Goal: Information Seeking & Learning: Learn about a topic

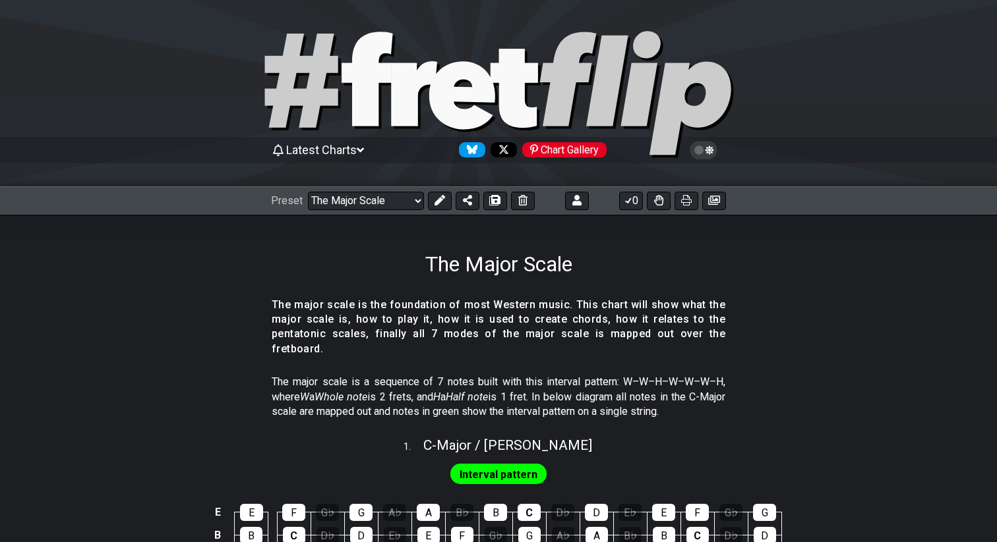
select select "/022512297046"
click at [440, 197] on icon at bounding box center [439, 200] width 11 height 11
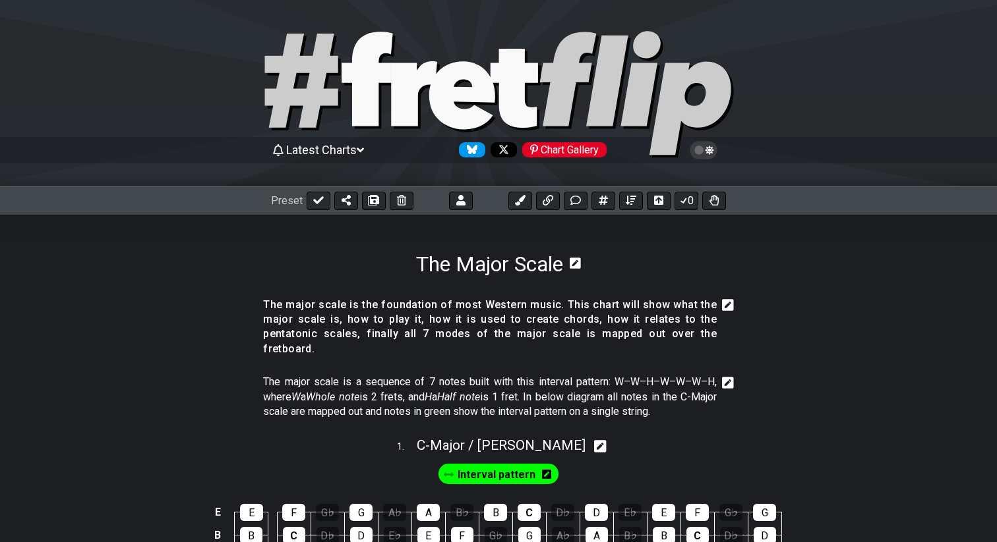
click at [730, 301] on icon at bounding box center [728, 305] width 12 height 12
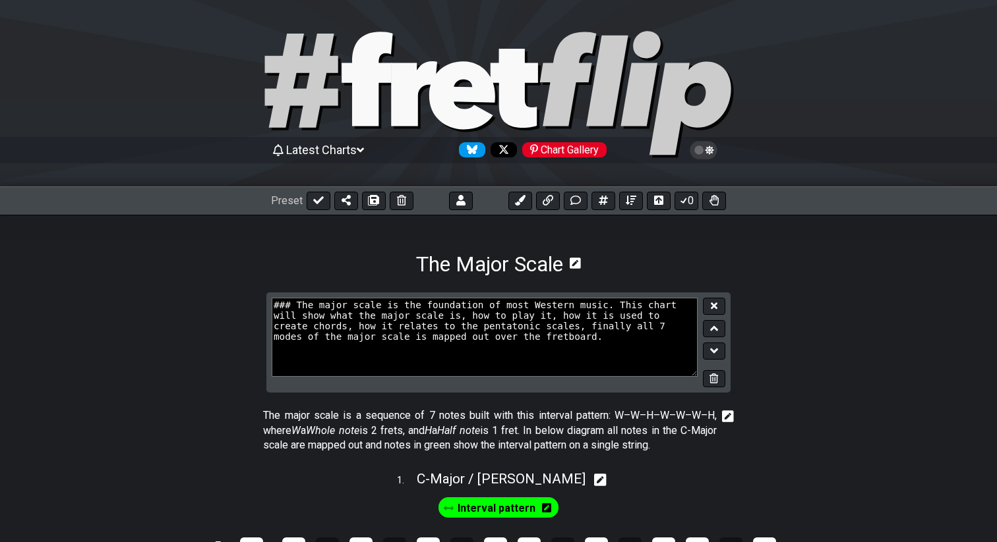
click at [583, 328] on textarea "### The major scale is the foundation of most Western music. This chart will sh…" at bounding box center [485, 337] width 426 height 79
drag, startPoint x: 339, startPoint y: 341, endPoint x: 627, endPoint y: 349, distance: 287.5
click at [627, 349] on textarea "### The major scale is the foundation of most Western music. This chart will sh…" at bounding box center [485, 337] width 426 height 79
click at [446, 337] on textarea "### The major scale is the foundation of most Western music. This chart will sh…" at bounding box center [485, 337] width 426 height 79
drag, startPoint x: 631, startPoint y: 326, endPoint x: 297, endPoint y: 340, distance: 333.8
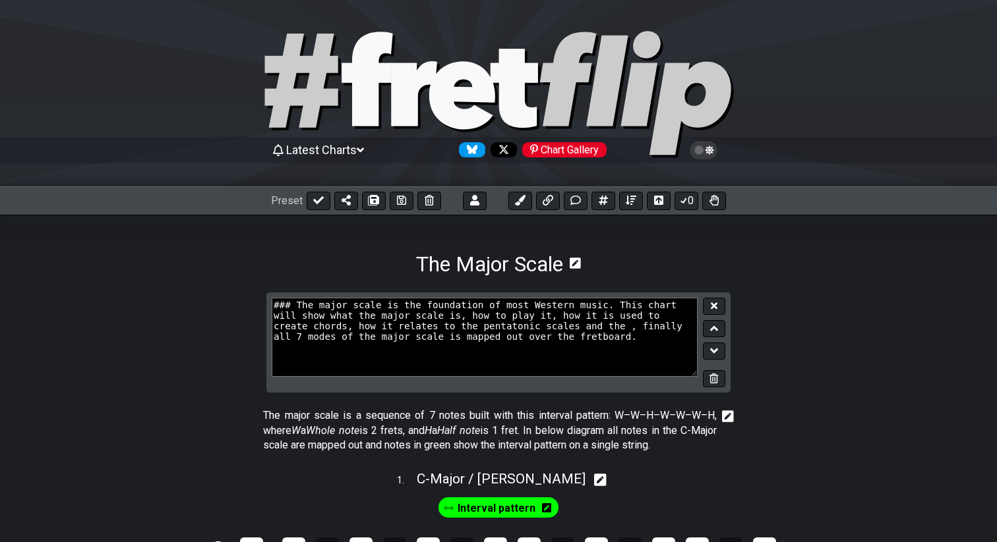
click at [297, 340] on textarea "### The major scale is the foundation of most Western music. This chart will sh…" at bounding box center [485, 337] width 426 height 79
drag, startPoint x: 359, startPoint y: 343, endPoint x: 554, endPoint y: 337, distance: 194.5
click at [554, 337] on textarea "### The major scale is the foundation of most Western music. This chart will sh…" at bounding box center [485, 337] width 426 height 79
type textarea "### The major scale is the foundation of most Western music. This chart will sh…"
click at [719, 308] on button at bounding box center [714, 307] width 22 height 18
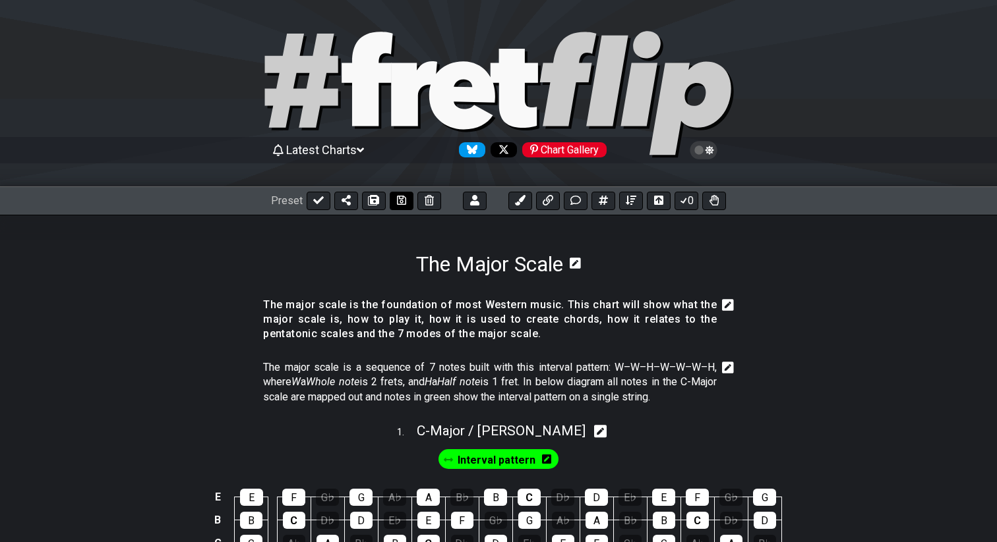
click at [405, 199] on button at bounding box center [402, 201] width 24 height 18
click at [727, 303] on icon at bounding box center [728, 305] width 12 height 12
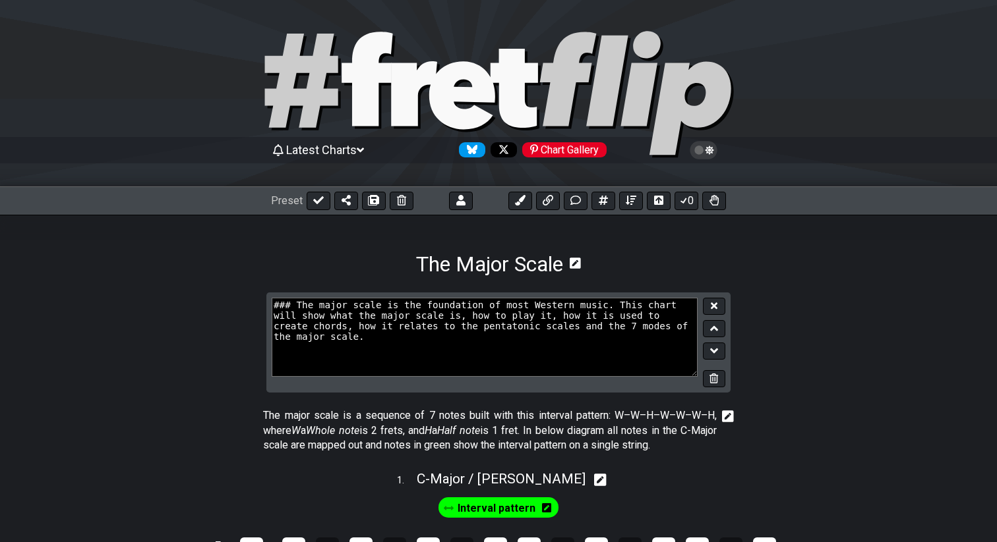
click at [604, 322] on textarea "### The major scale is the foundation of most Western music. This chart will sh…" at bounding box center [485, 337] width 426 height 79
click at [390, 339] on textarea "### The major scale is the foundation of most Western music. This chart will sh…" at bounding box center [485, 337] width 426 height 79
click at [389, 316] on textarea "### The Major scale is the foundation of most Western music. This chart will sh…" at bounding box center [485, 337] width 426 height 79
click at [610, 331] on textarea "### The Major scale is the foundation of most Western music. This chart will sh…" at bounding box center [485, 337] width 426 height 79
click at [337, 335] on textarea "### The Major scale is the foundation of most Western music. This chart will sh…" at bounding box center [485, 337] width 426 height 79
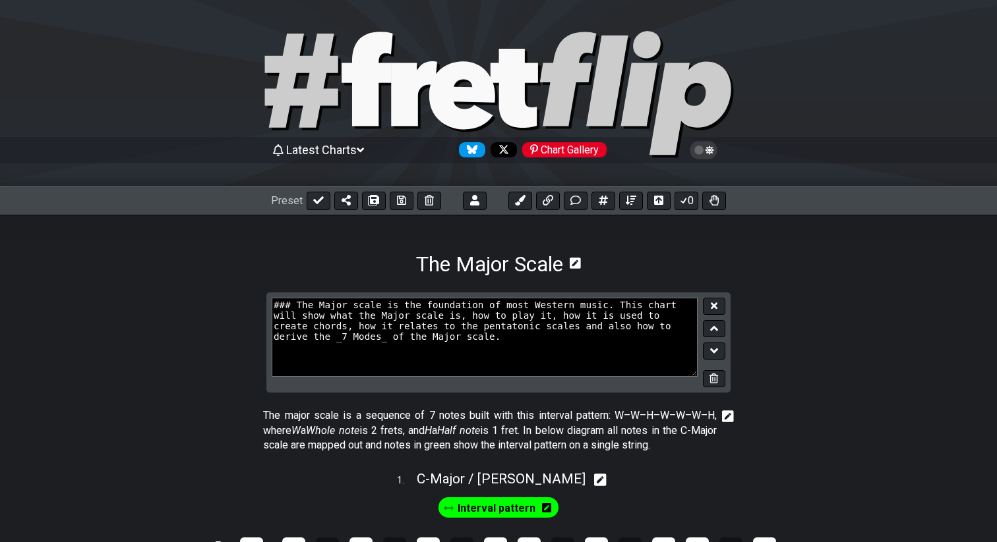
click at [312, 328] on textarea "### The Major scale is the foundation of most Western music. This chart will sh…" at bounding box center [485, 337] width 426 height 79
click at [320, 307] on textarea "### The Major scale is the foundation of most Western music. This chart will sh…" at bounding box center [485, 337] width 426 height 79
type textarea "### The _Major scale_ is the foundation of most Western music. This chart will …"
click at [712, 305] on icon at bounding box center [714, 306] width 7 height 7
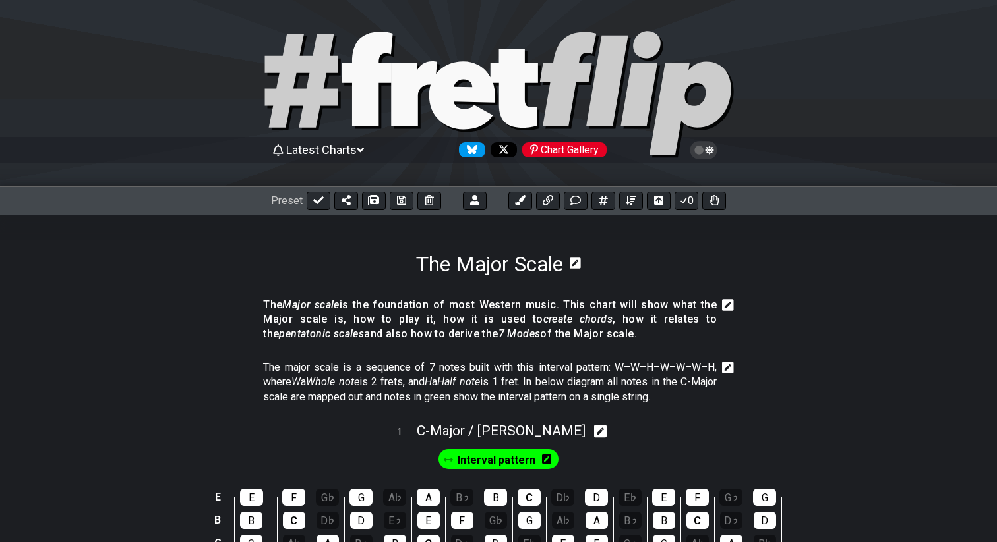
click at [725, 369] on icon at bounding box center [728, 367] width 12 height 13
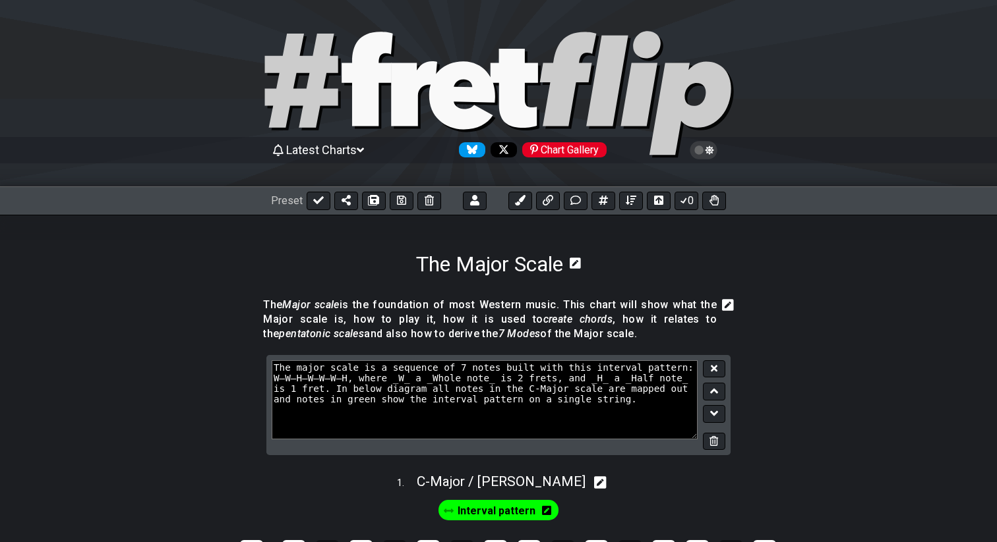
click at [302, 372] on textarea "The major scale is a sequence of 7 notes built with this interval pattern: W–W–…" at bounding box center [485, 400] width 426 height 79
type textarea "The Major scale is a sequence of 7 notes built with this interval pattern: W–W–…"
click at [712, 367] on icon at bounding box center [714, 368] width 7 height 7
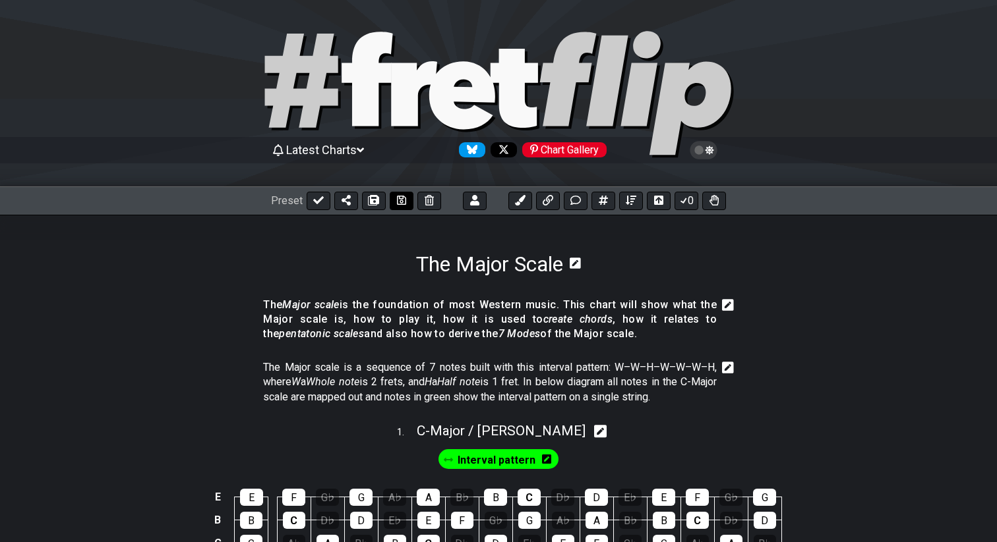
click at [404, 200] on icon at bounding box center [401, 200] width 9 height 9
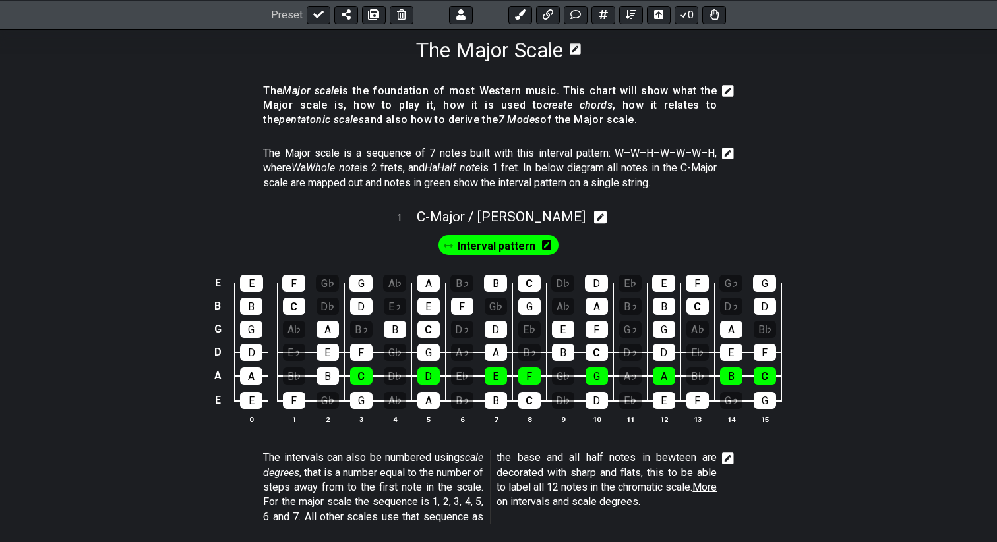
scroll to position [145, 0]
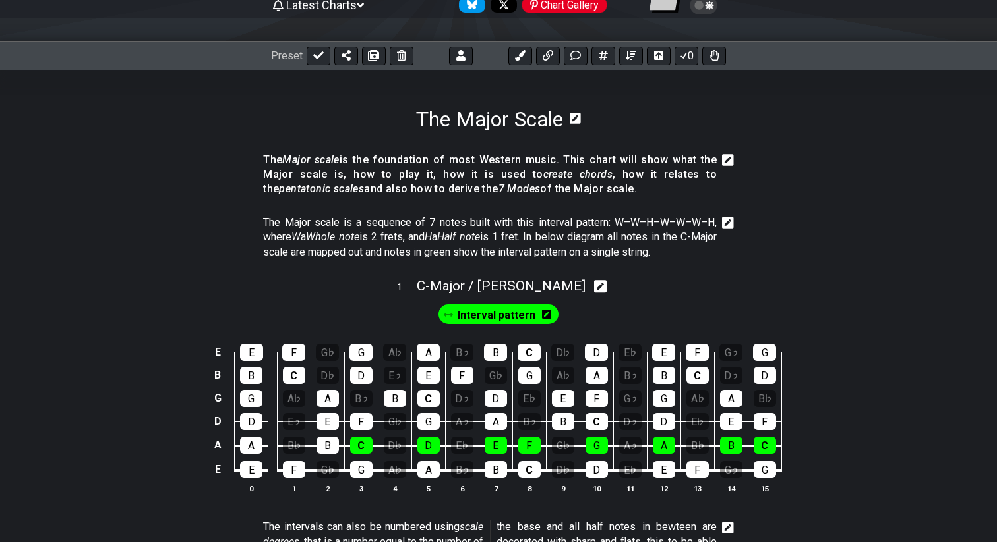
click at [548, 318] on icon at bounding box center [546, 314] width 9 height 11
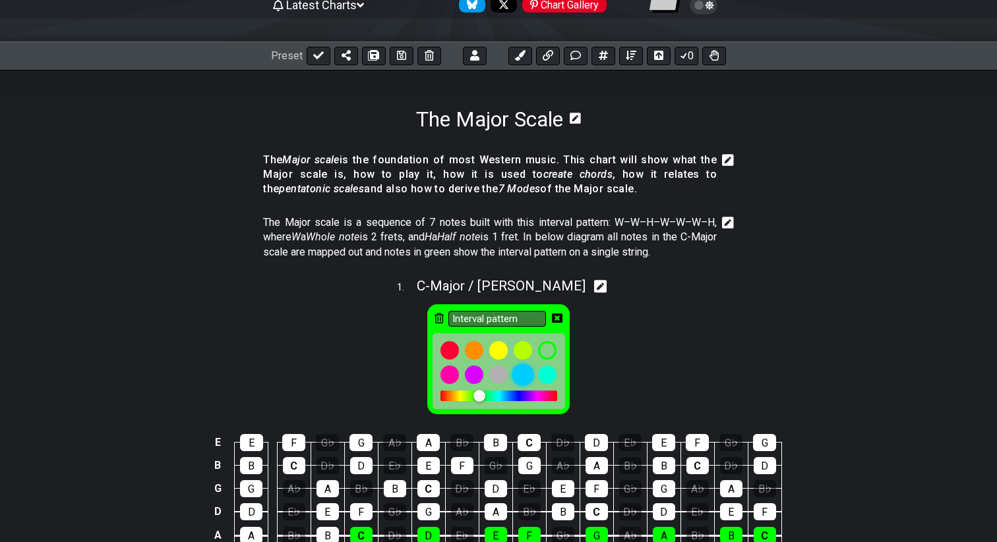
click at [521, 375] on div at bounding box center [522, 375] width 22 height 22
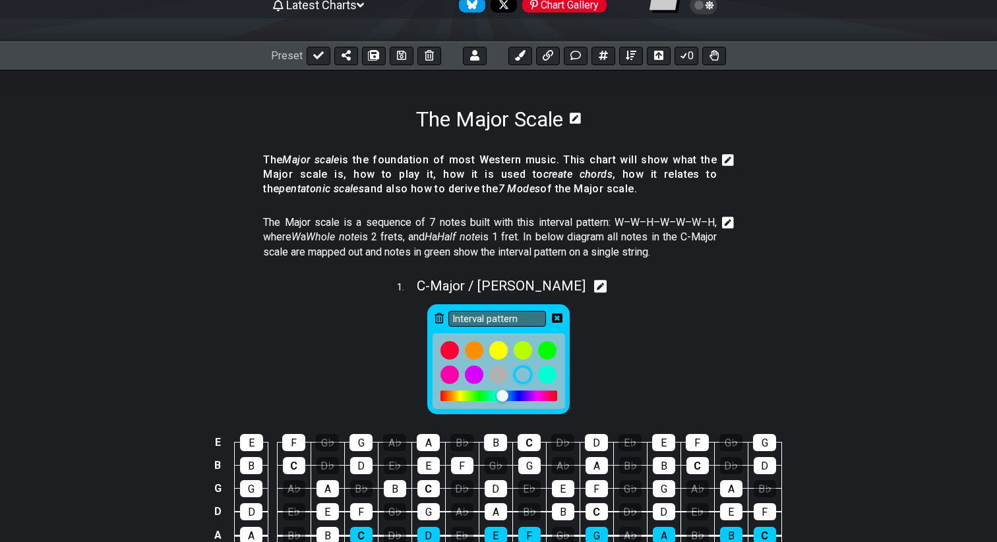
click at [559, 317] on icon at bounding box center [557, 318] width 11 height 9
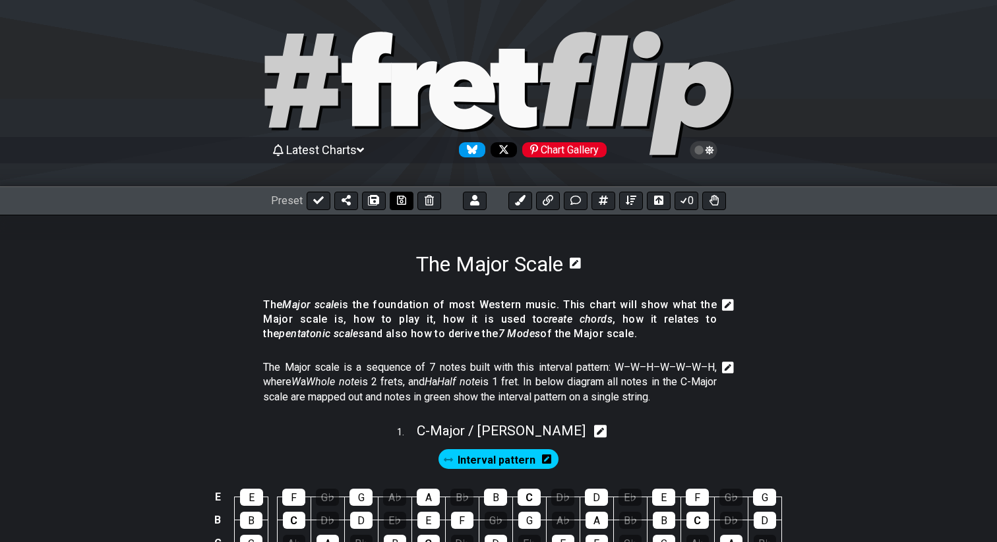
click at [397, 202] on icon at bounding box center [401, 200] width 9 height 11
click at [320, 202] on icon at bounding box center [318, 200] width 11 height 11
select select "/022512297046"
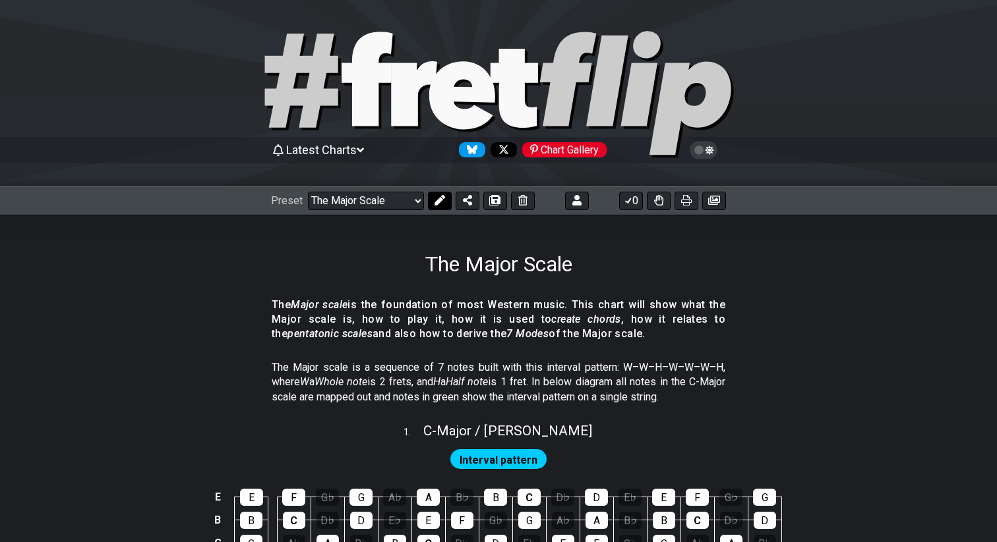
click at [434, 201] on icon at bounding box center [439, 200] width 11 height 11
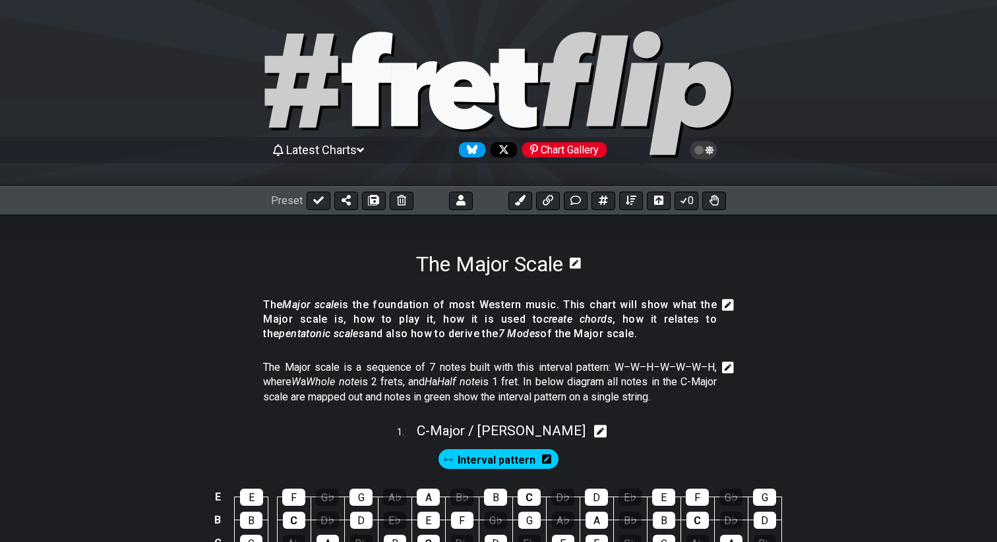
click at [731, 308] on icon at bounding box center [728, 305] width 12 height 12
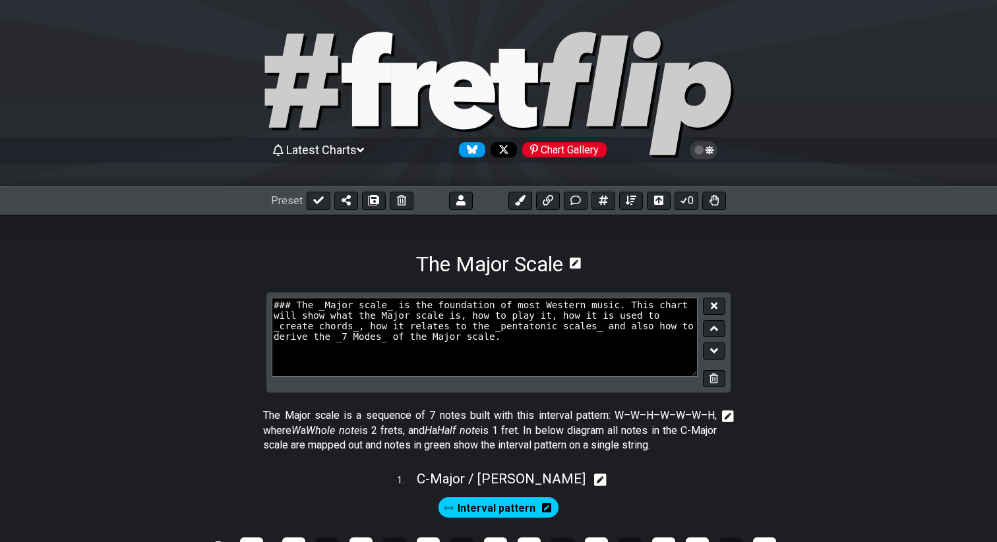
click at [604, 328] on textarea "### The _Major scale_ is the foundation of most Western music. This chart will …" at bounding box center [485, 337] width 426 height 79
type textarea "### The _Major scale_ is the foundation of most Western music. This chart will …"
click at [722, 305] on button at bounding box center [714, 307] width 22 height 18
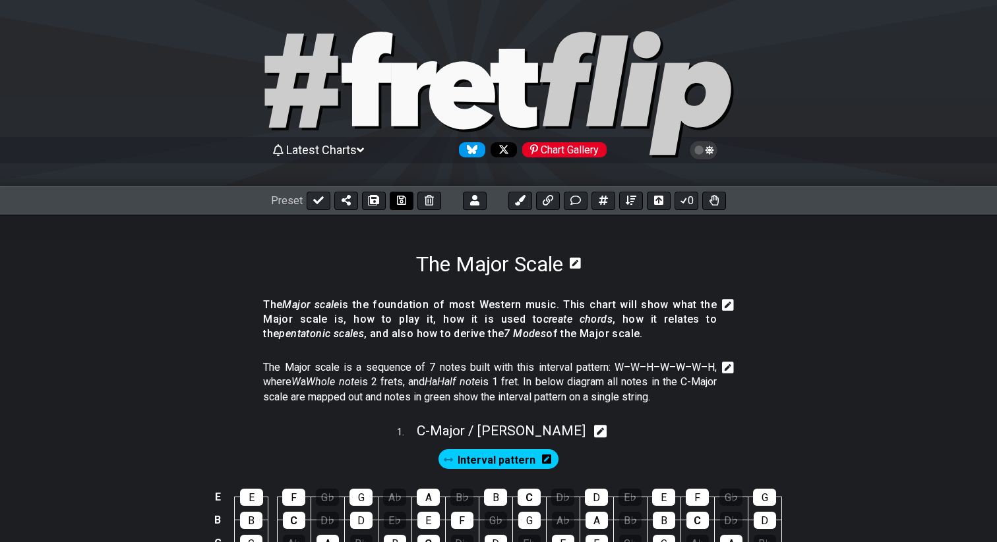
click at [402, 204] on icon at bounding box center [401, 200] width 9 height 9
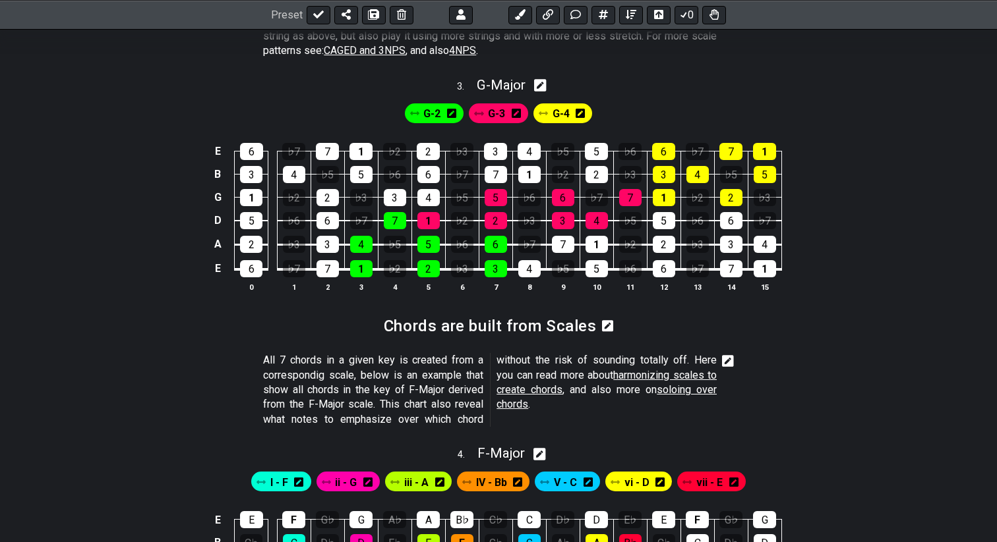
scroll to position [987, 0]
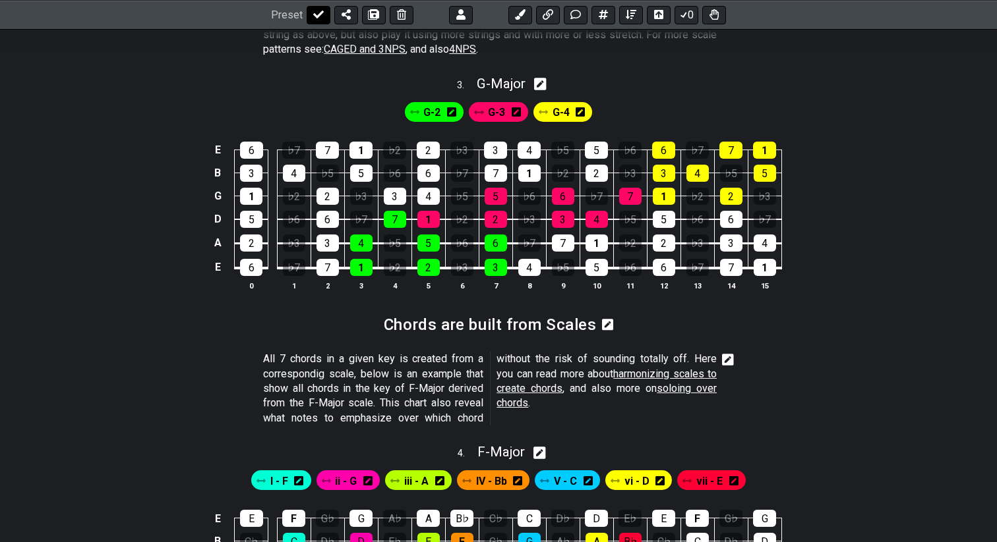
click at [318, 11] on icon at bounding box center [318, 14] width 11 height 11
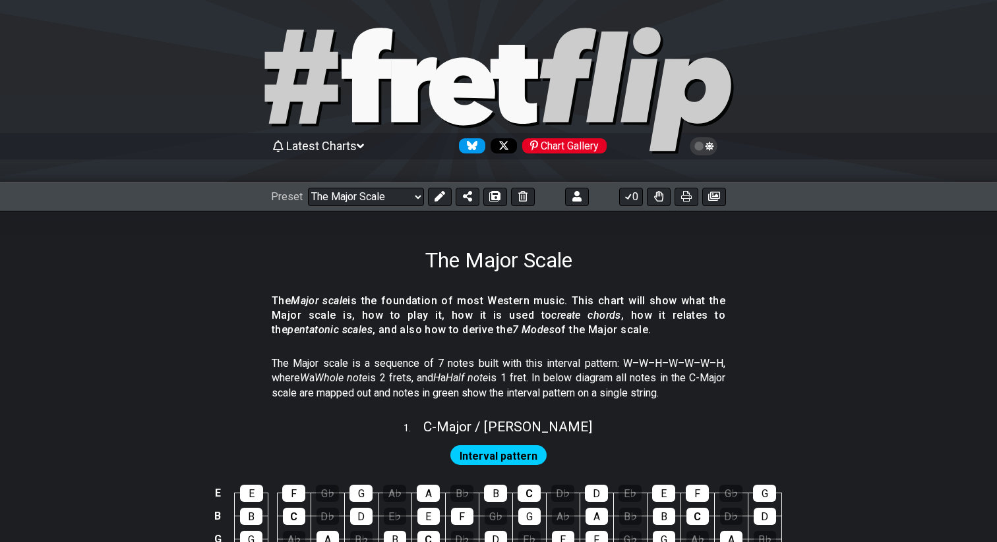
scroll to position [0, 0]
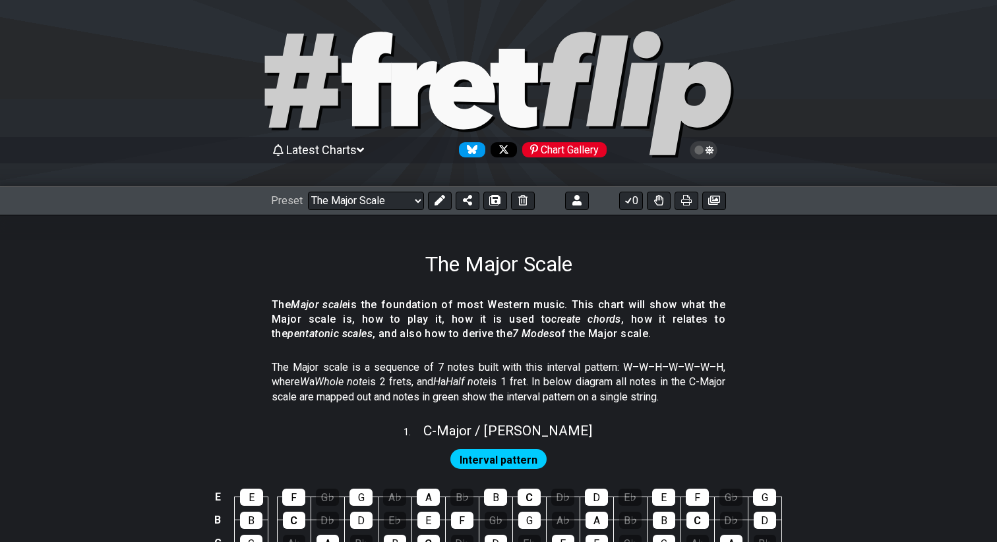
click at [312, 149] on span "Latest Charts" at bounding box center [321, 150] width 71 height 14
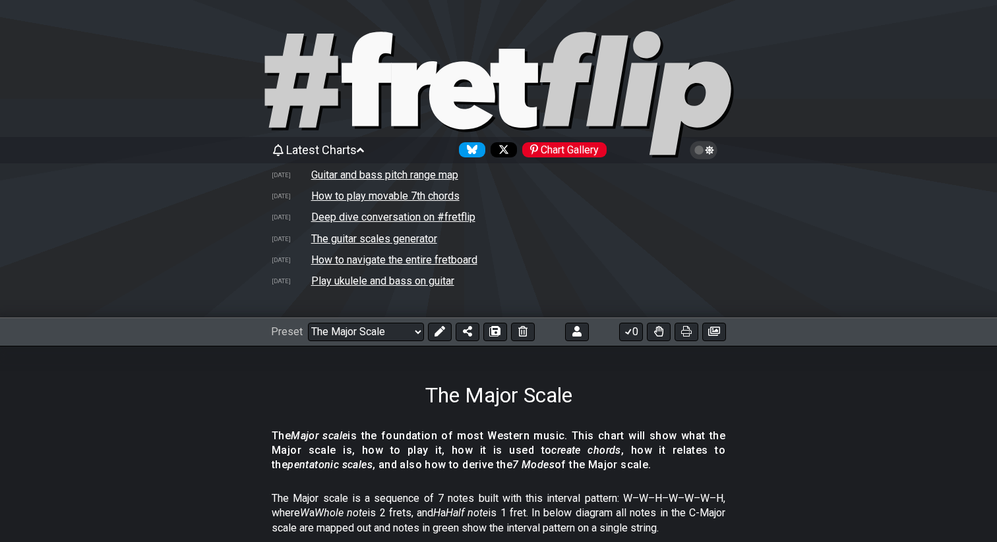
click at [206, 474] on section "The Major scale is the foundation of most Western music. This chart will show w…" at bounding box center [498, 455] width 997 height 63
click at [333, 340] on select "Welcome to #fretflip! Initial Preset Custom Preset 2 string patterns to connect…" at bounding box center [366, 332] width 116 height 18
click at [308, 323] on select "Welcome to #fretflip! Initial Preset Custom Preset 2 string patterns to connect…" at bounding box center [366, 332] width 116 height 18
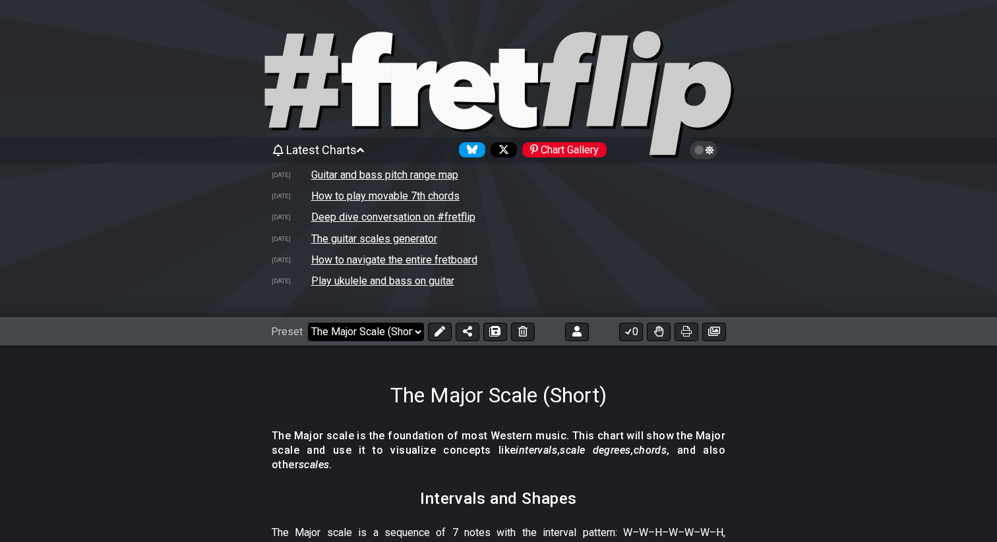
click at [373, 338] on select "Welcome to #fretflip! Initial Preset Custom Preset 2 string patterns to connect…" at bounding box center [366, 332] width 116 height 18
click at [308, 323] on select "Welcome to #fretflip! Initial Preset Custom Preset 2 string patterns to connect…" at bounding box center [366, 332] width 116 height 18
select select "/022512297046"
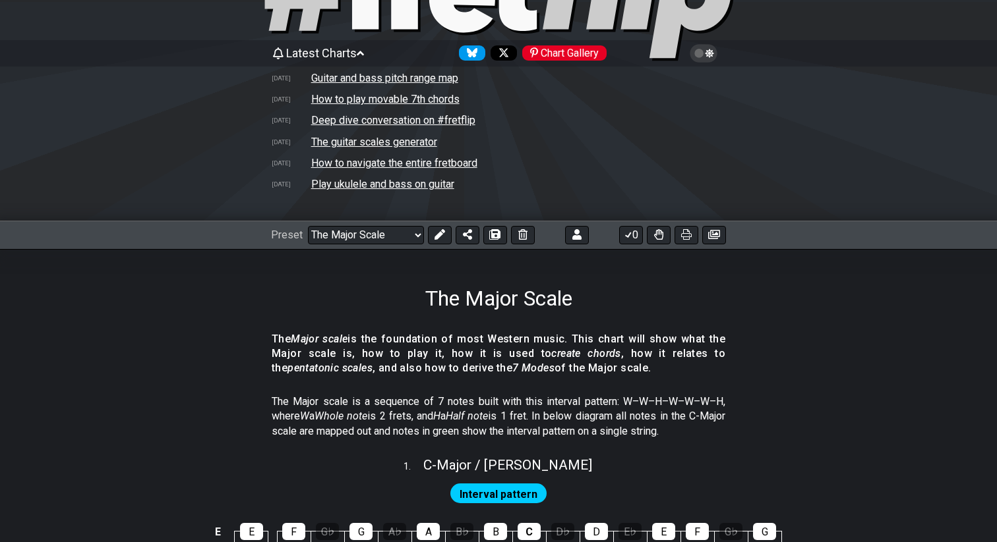
scroll to position [98, 0]
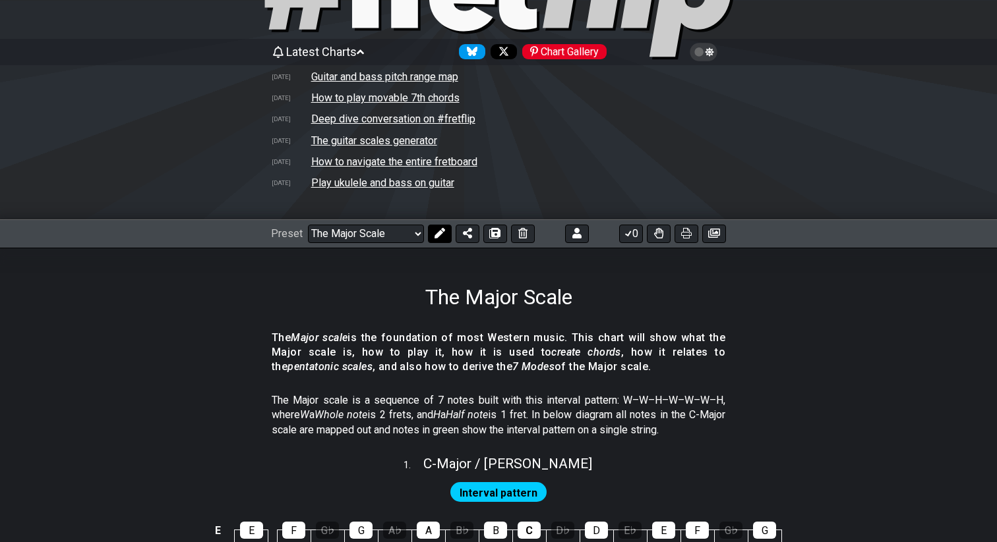
click at [432, 241] on button at bounding box center [440, 234] width 24 height 18
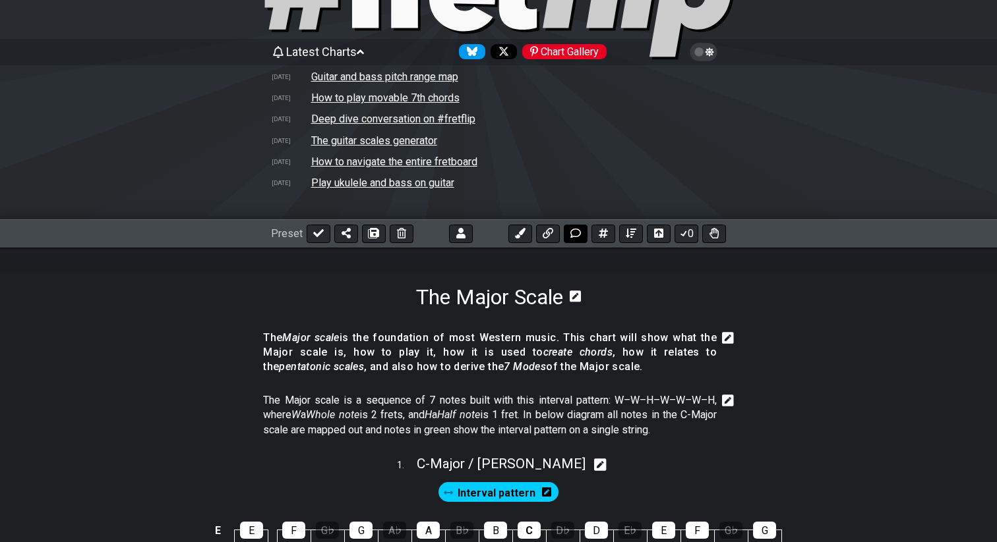
click at [574, 241] on button at bounding box center [576, 234] width 24 height 18
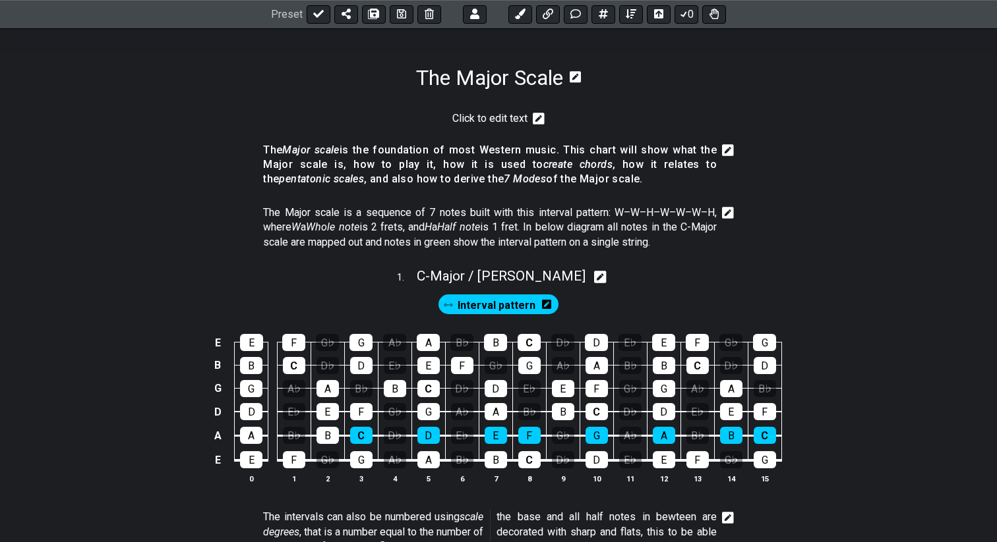
click at [537, 121] on icon at bounding box center [539, 118] width 12 height 13
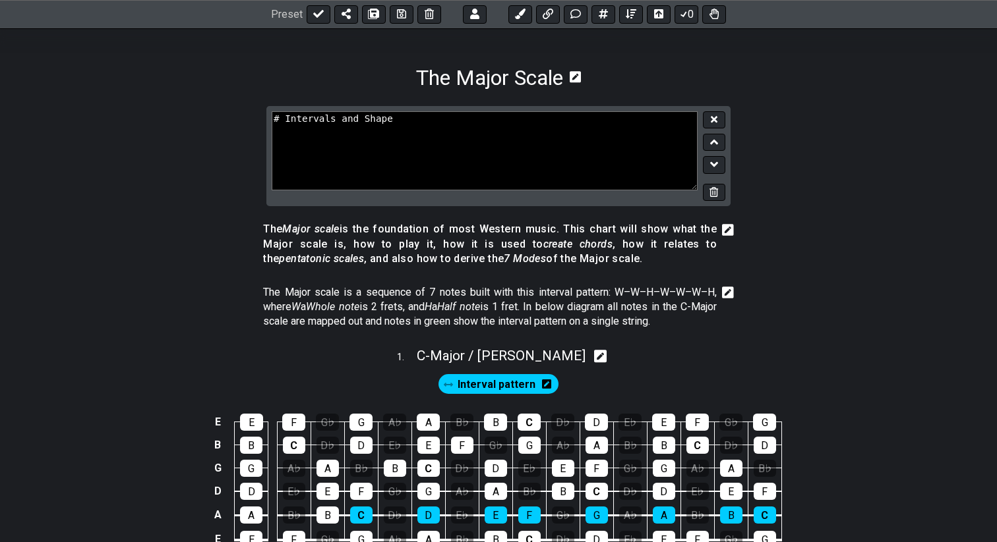
type textarea "# Intervals and Shapes"
click at [721, 121] on button at bounding box center [714, 120] width 22 height 18
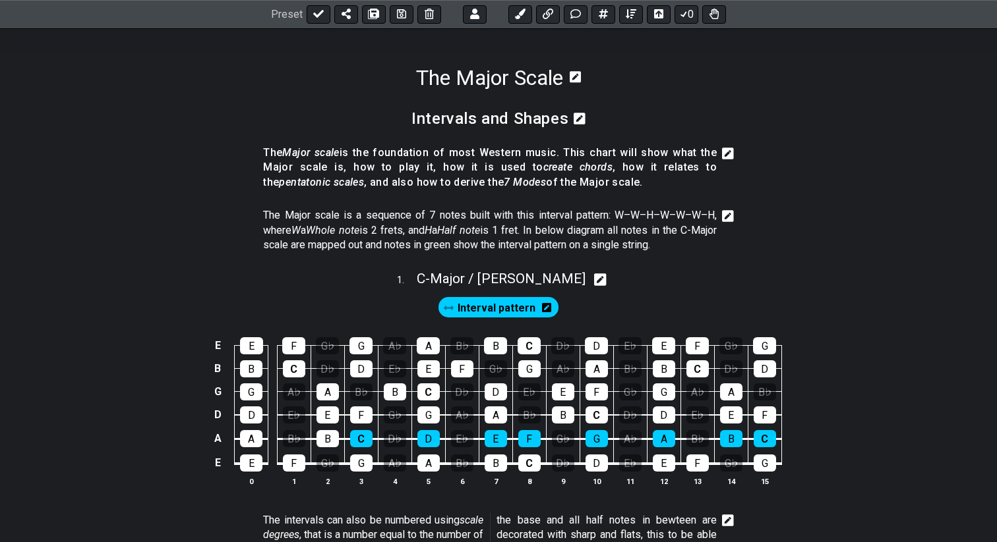
click at [579, 123] on icon at bounding box center [579, 119] width 12 height 12
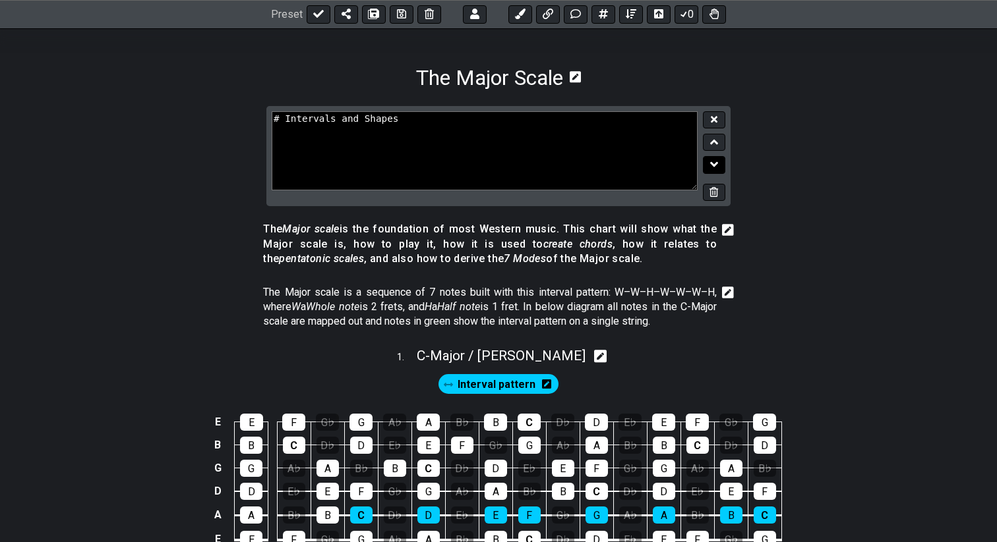
click at [715, 161] on icon at bounding box center [714, 164] width 9 height 13
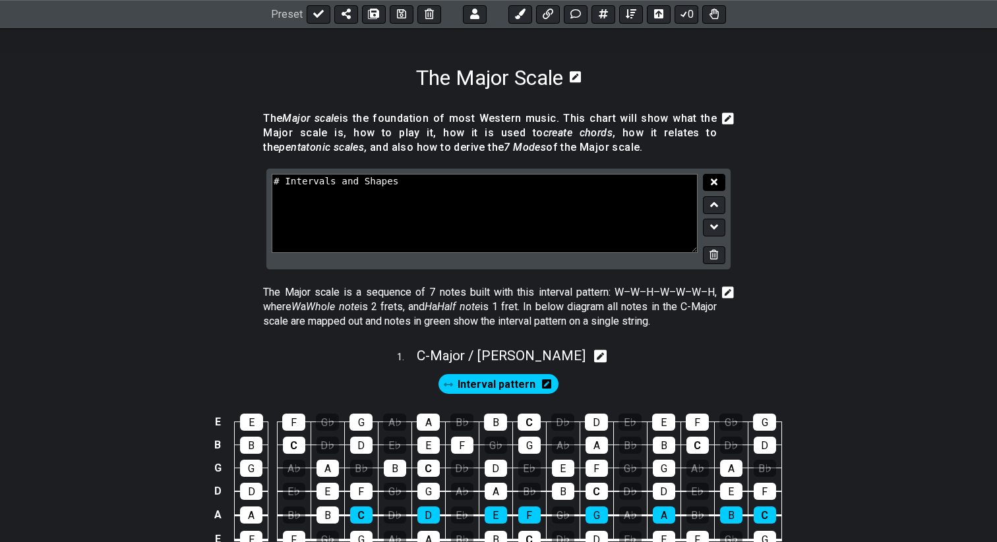
click at [716, 185] on icon at bounding box center [714, 182] width 7 height 7
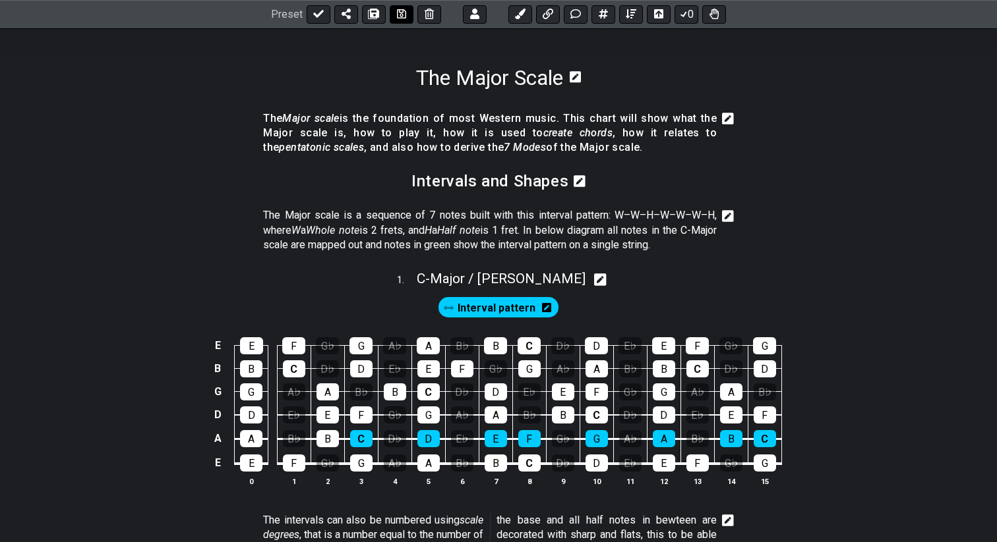
click at [399, 15] on icon at bounding box center [401, 14] width 9 height 11
click at [314, 17] on icon at bounding box center [318, 14] width 11 height 11
select select "/022512297046"
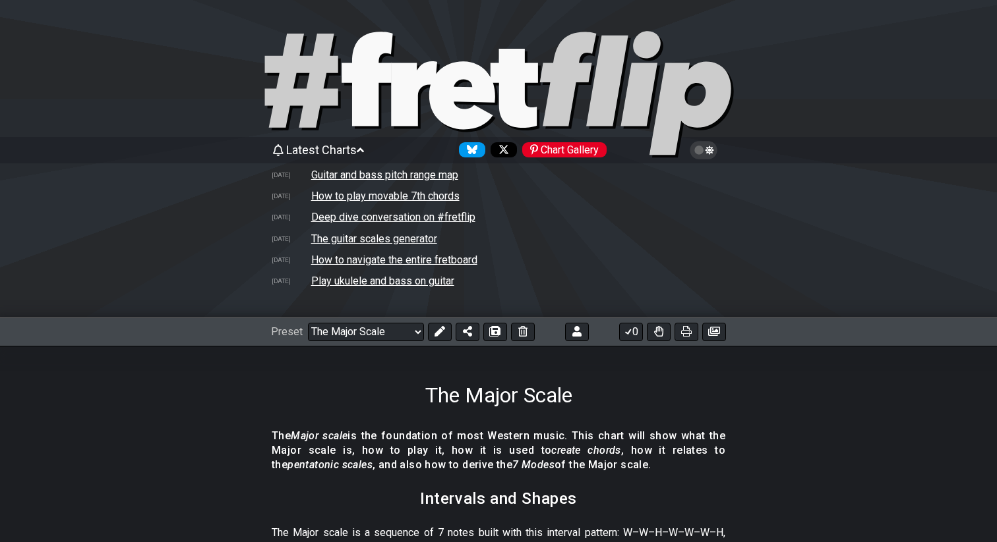
click at [712, 147] on icon at bounding box center [709, 150] width 9 height 9
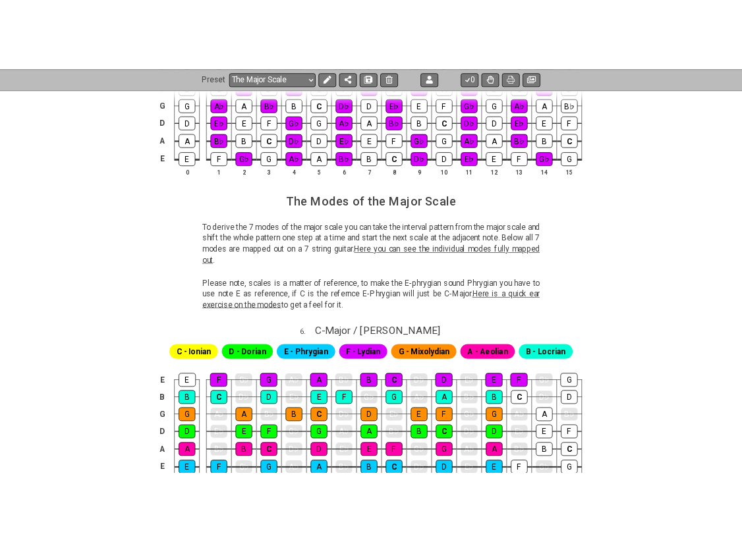
scroll to position [2315, 0]
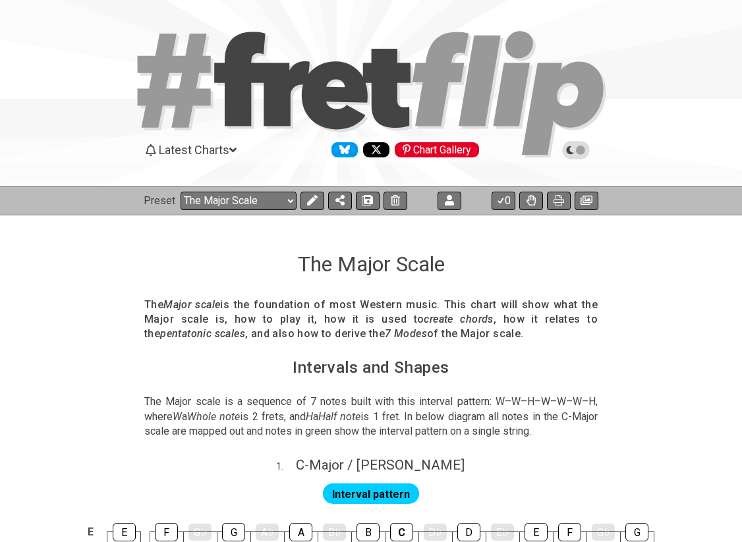
click at [583, 148] on icon at bounding box center [580, 150] width 9 height 9
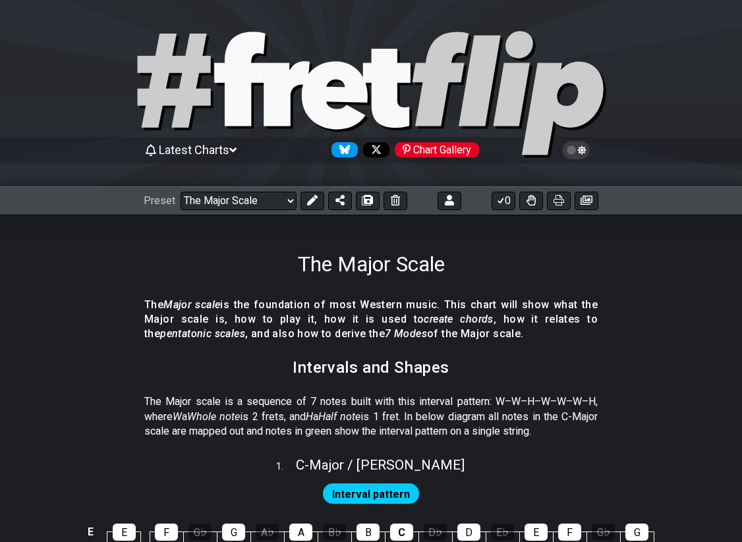
click at [583, 148] on icon at bounding box center [576, 150] width 28 height 18
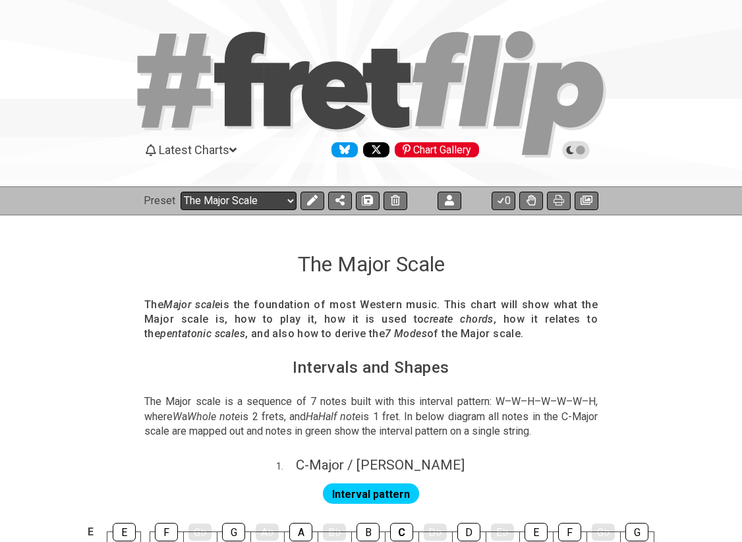
click at [235, 202] on select "Welcome to #fretflip! The Major Scale Custom Preset 2 string patterns to connec…" at bounding box center [239, 201] width 116 height 18
click at [181, 192] on select "Welcome to #fretflip! The Major Scale Custom Preset 2 string patterns to connec…" at bounding box center [239, 201] width 116 height 18
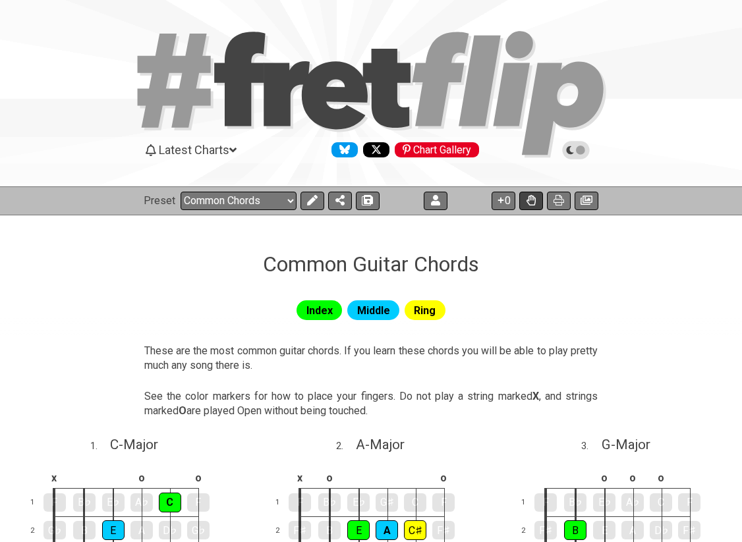
click at [530, 202] on icon at bounding box center [531, 200] width 9 height 11
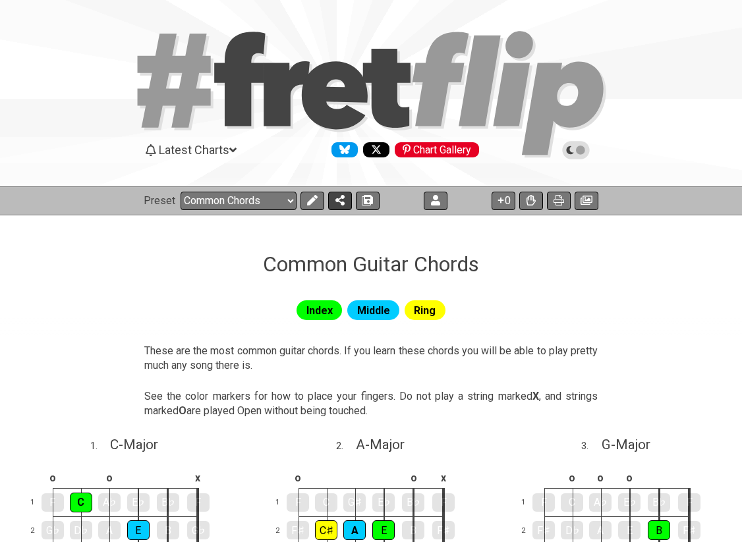
click at [339, 203] on icon at bounding box center [339, 200] width 9 height 11
select select "/welcome"
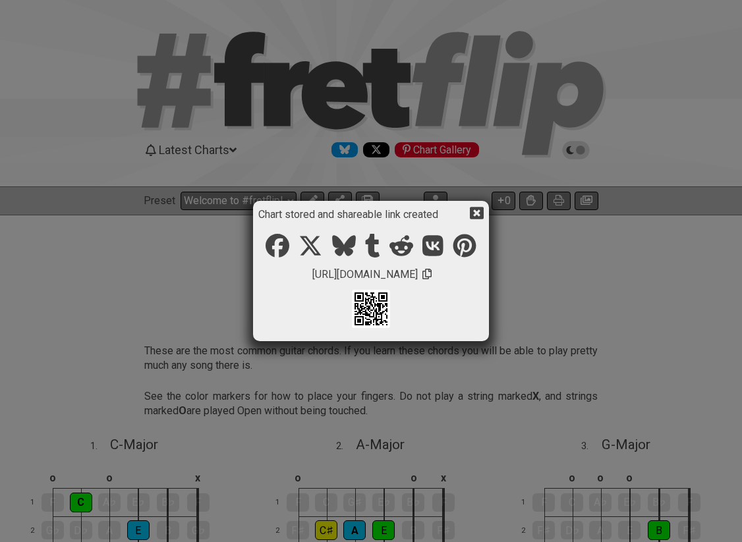
click at [477, 212] on icon at bounding box center [477, 213] width 14 height 14
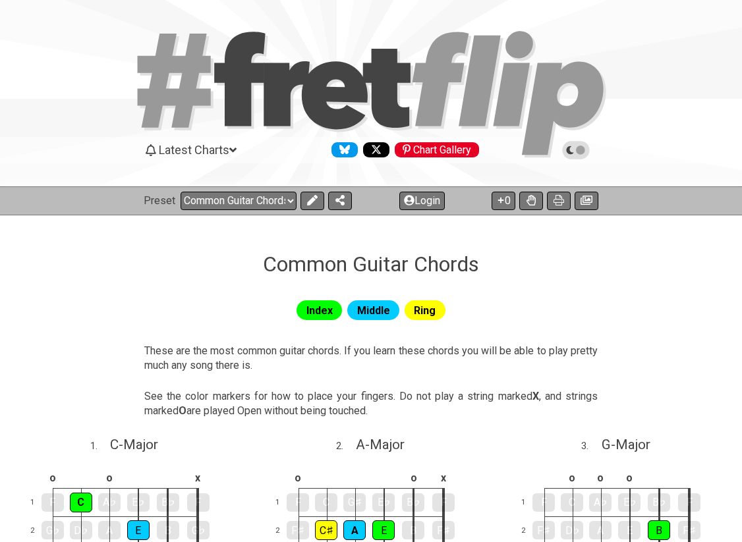
select select "/024P5SGT2"
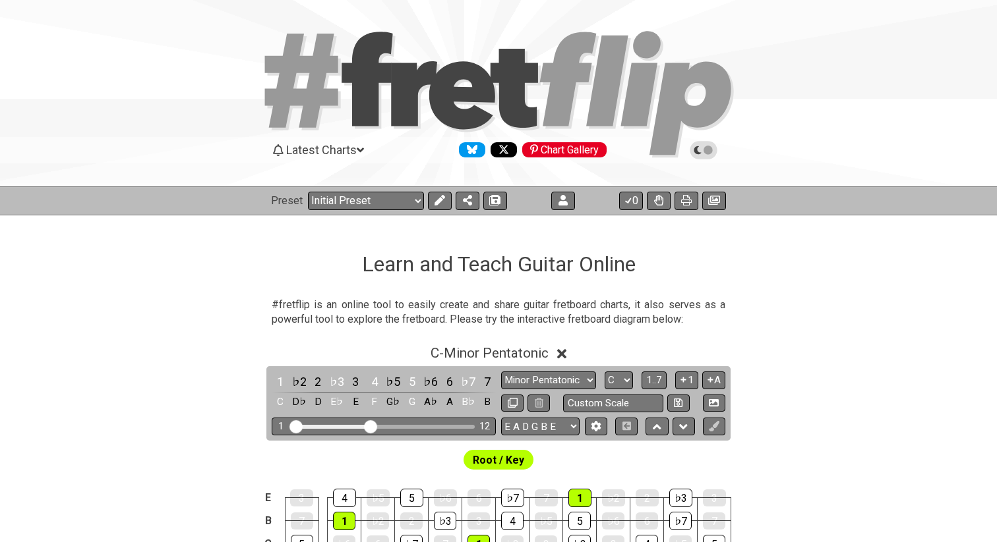
click at [705, 154] on icon at bounding box center [703, 150] width 12 height 12
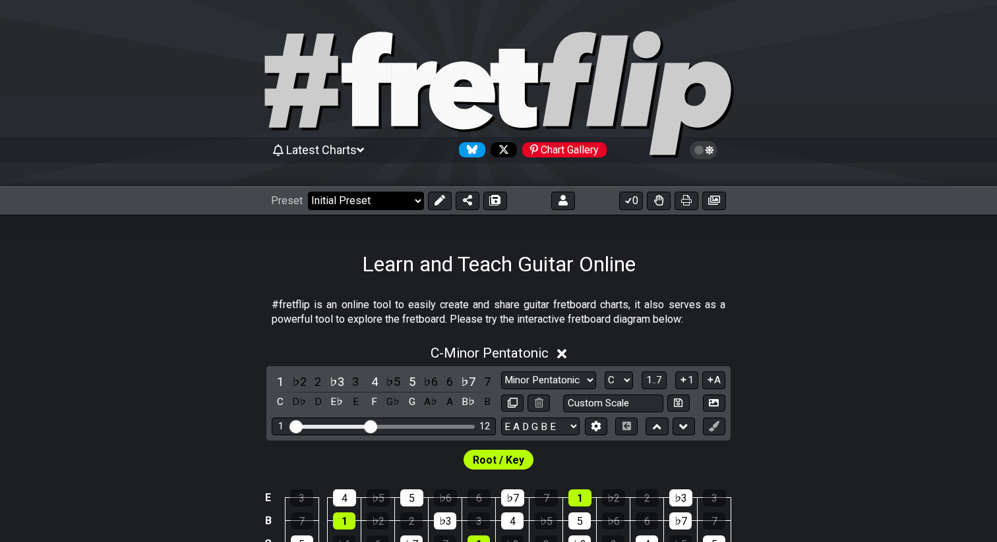
click at [355, 200] on select "Welcome to #fretflip! Initial Preset Custom Preset 2 string patterns to connect…" at bounding box center [366, 201] width 116 height 18
click at [308, 192] on select "Welcome to #fretflip! Initial Preset Custom Preset 2 string patterns to connect…" at bounding box center [366, 201] width 116 height 18
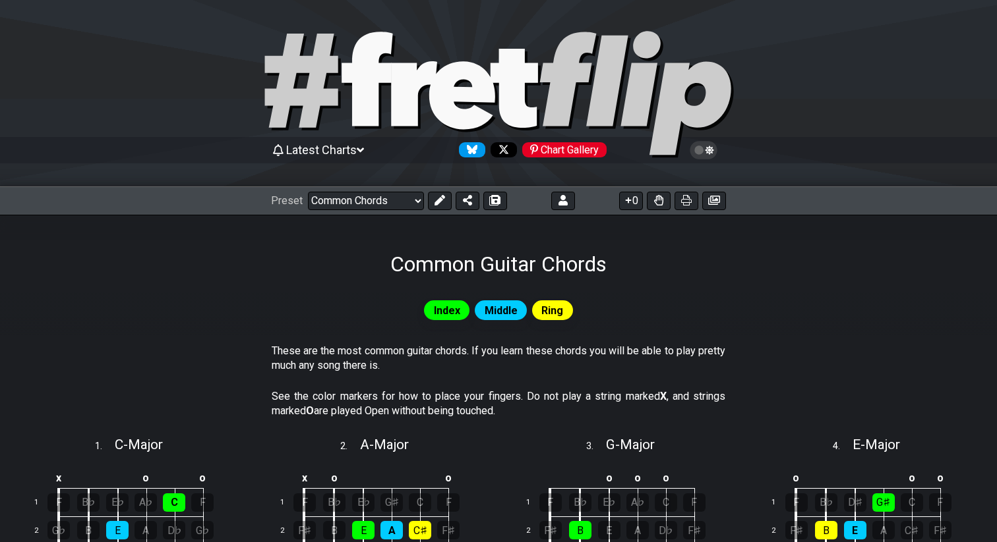
click at [272, 304] on div "Index Middle Ring" at bounding box center [498, 310] width 997 height 25
click at [661, 199] on icon at bounding box center [658, 200] width 9 height 11
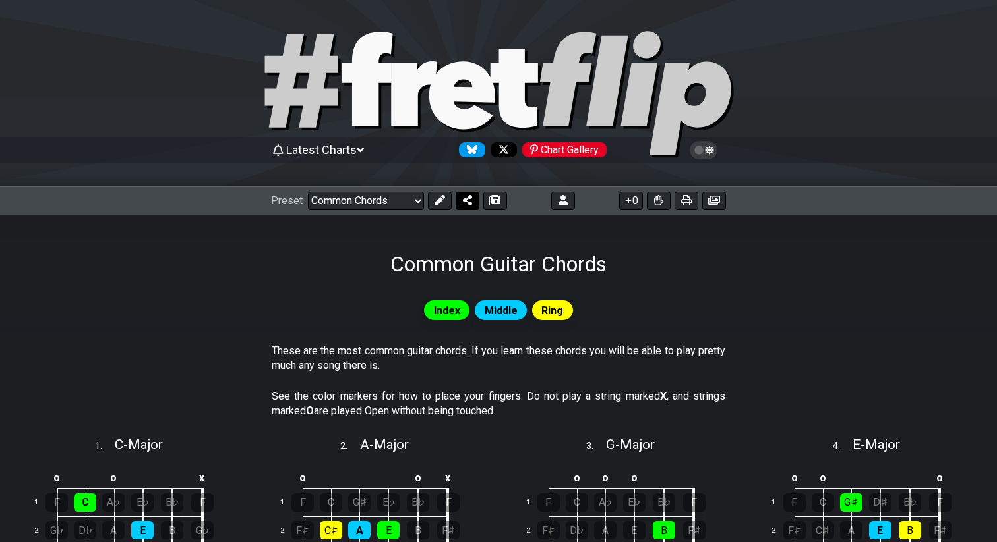
click at [463, 204] on icon at bounding box center [467, 200] width 9 height 11
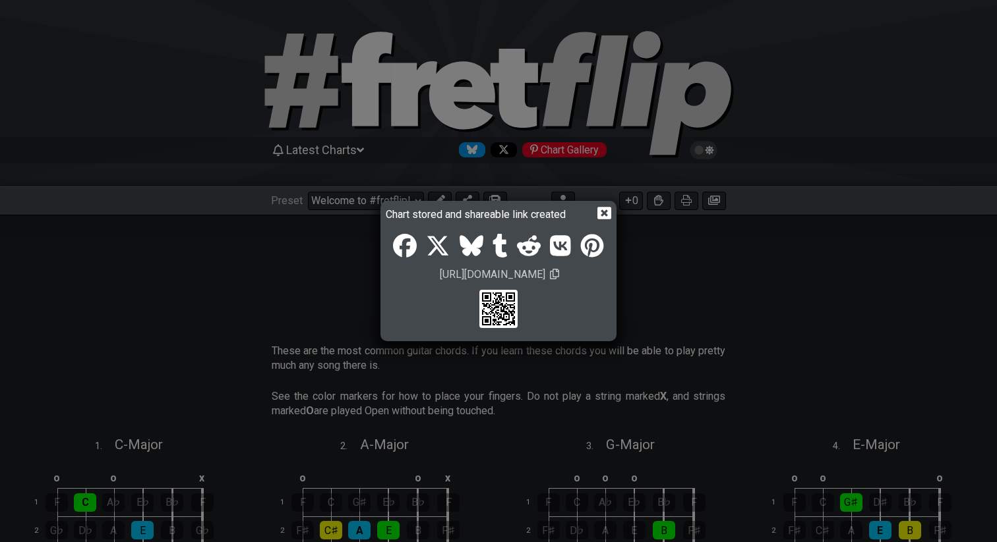
click at [559, 276] on icon at bounding box center [554, 274] width 9 height 11
click at [601, 217] on icon at bounding box center [604, 213] width 14 height 13
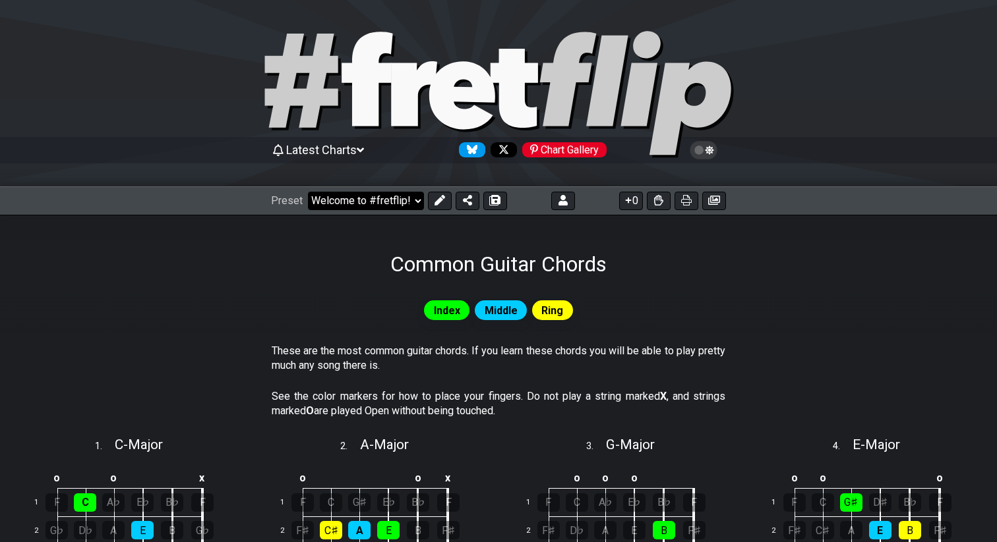
click at [401, 198] on select "Welcome to #fretflip! Initial Preset Custom Preset 2 string patterns to connect…" at bounding box center [366, 201] width 116 height 18
click at [308, 192] on select "Welcome to #fretflip! Initial Preset Custom Preset 2 string patterns to connect…" at bounding box center [366, 201] width 116 height 18
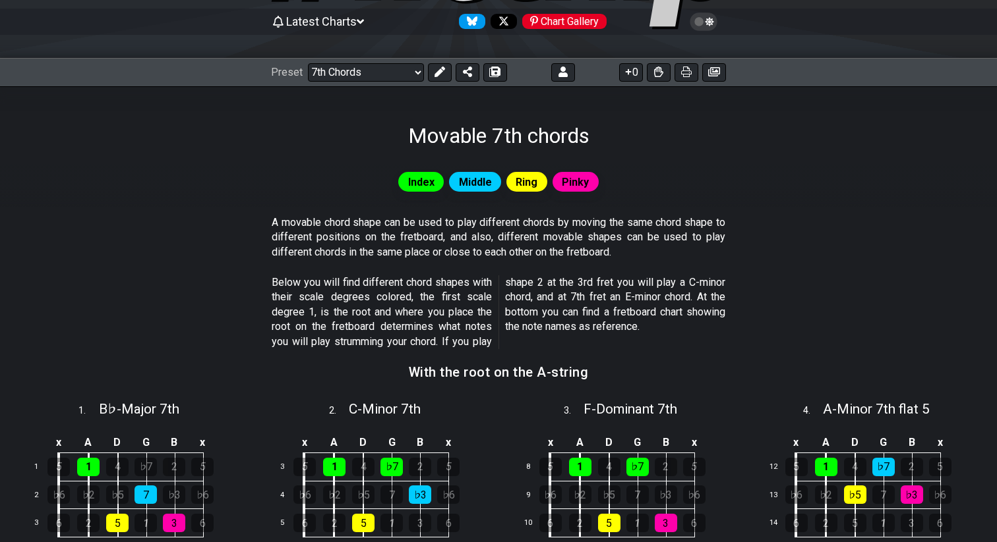
scroll to position [141, 0]
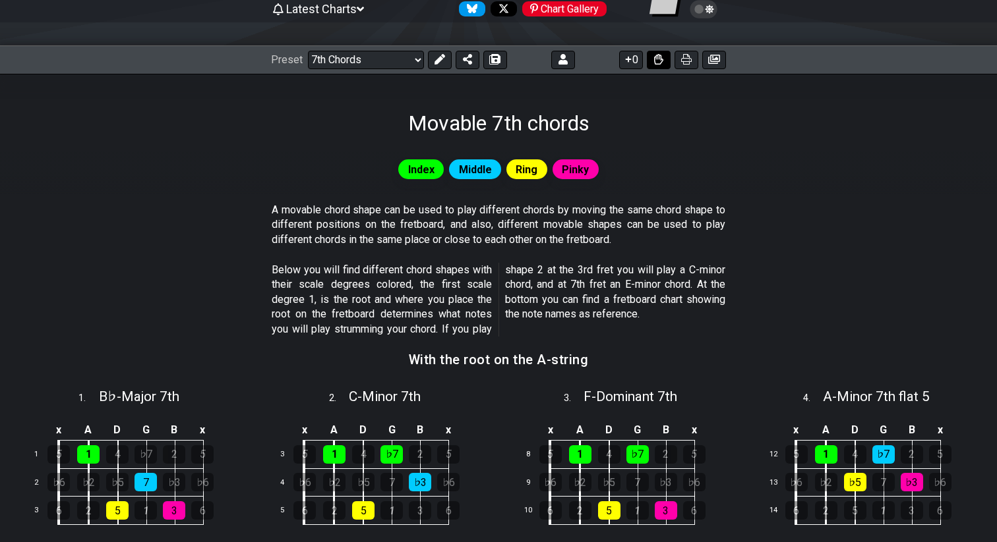
click at [660, 58] on icon at bounding box center [658, 59] width 9 height 11
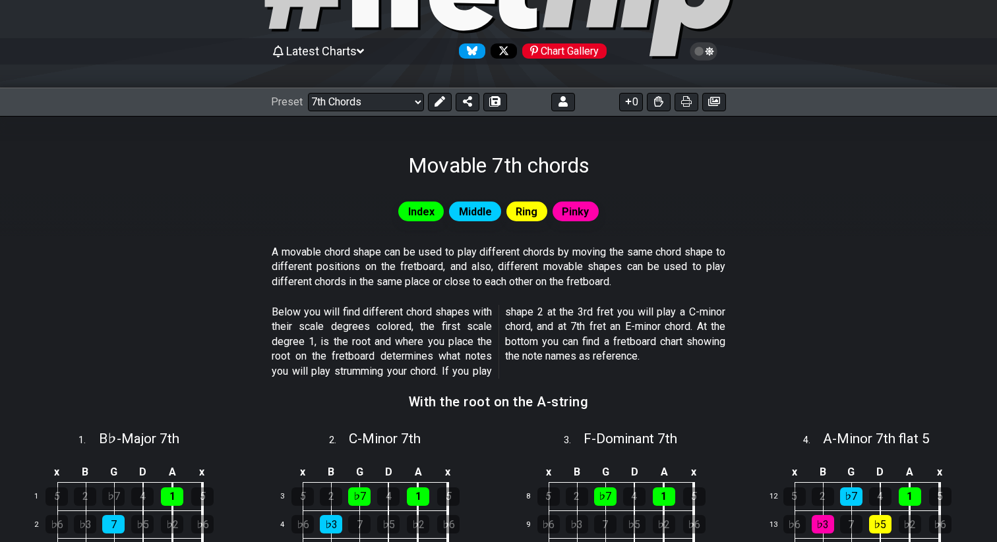
scroll to position [103, 0]
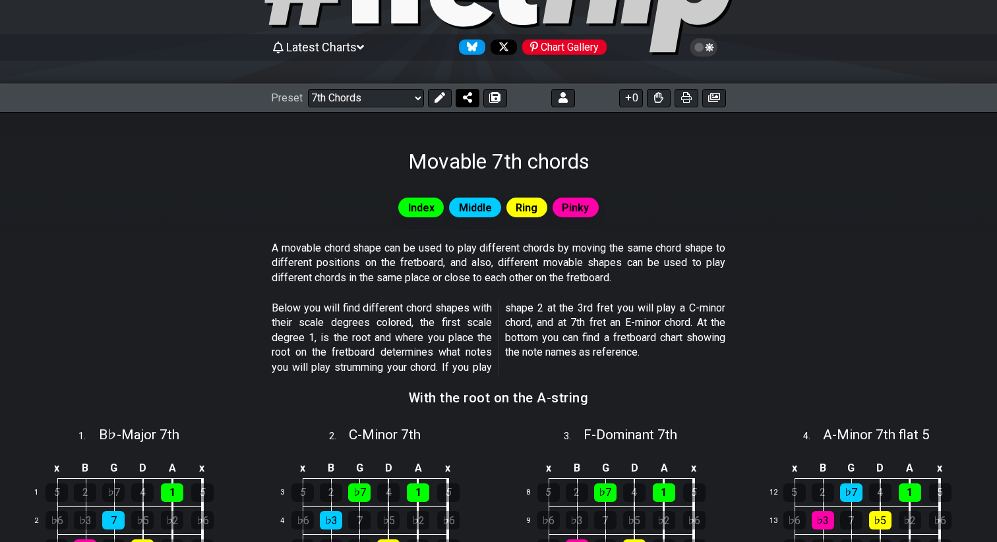
click at [469, 99] on icon at bounding box center [467, 97] width 9 height 11
select select "/welcome"
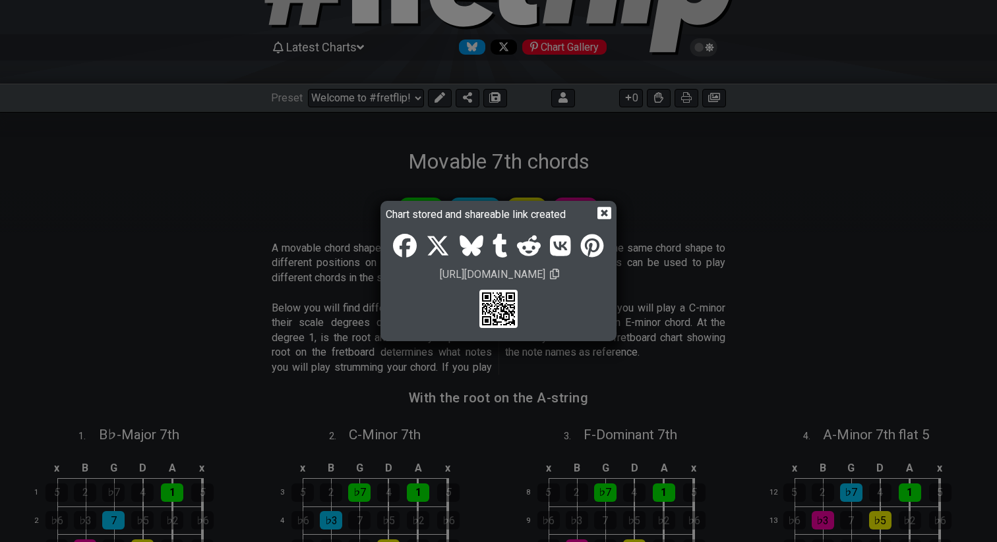
click at [603, 214] on icon at bounding box center [604, 213] width 14 height 14
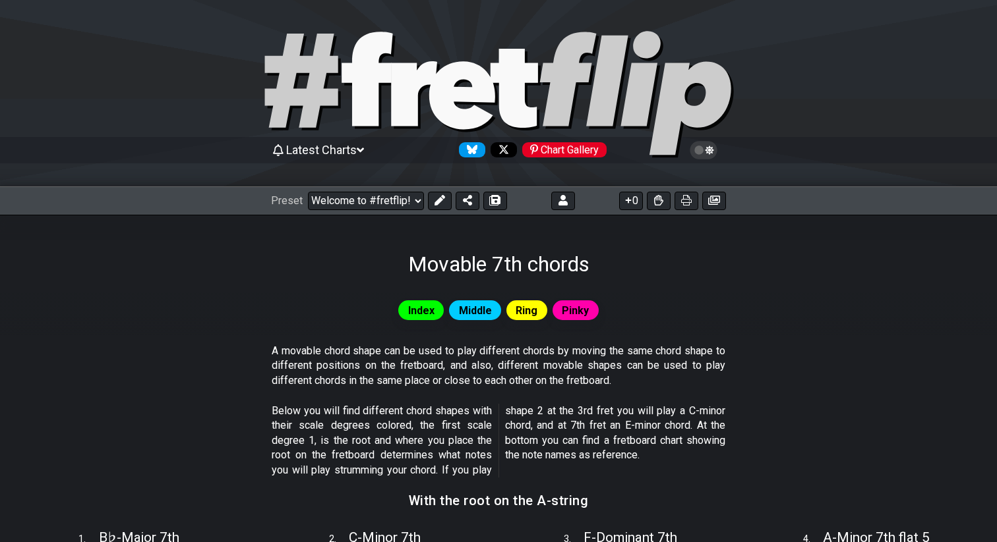
click at [374, 96] on icon at bounding box center [366, 79] width 51 height 94
select select "C"
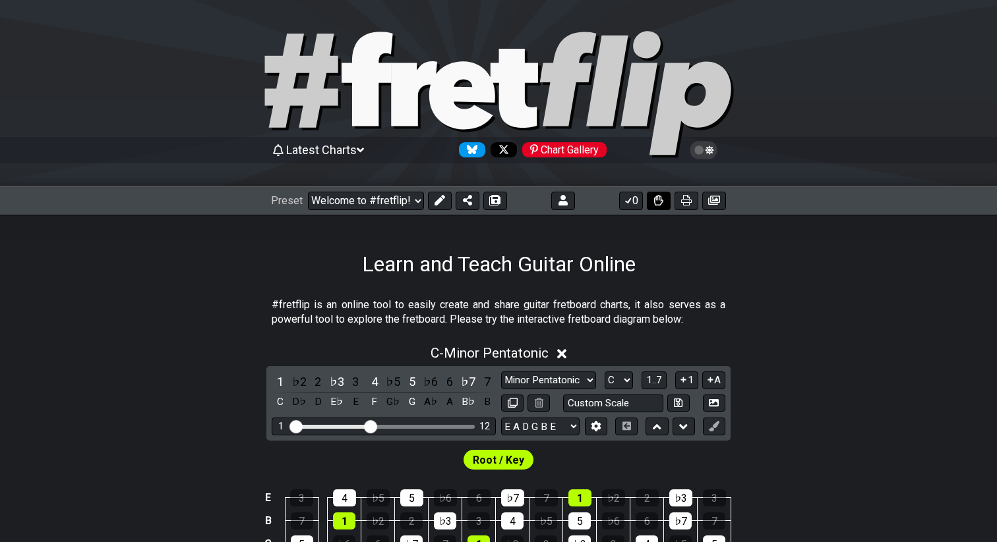
click at [660, 203] on icon at bounding box center [658, 200] width 9 height 11
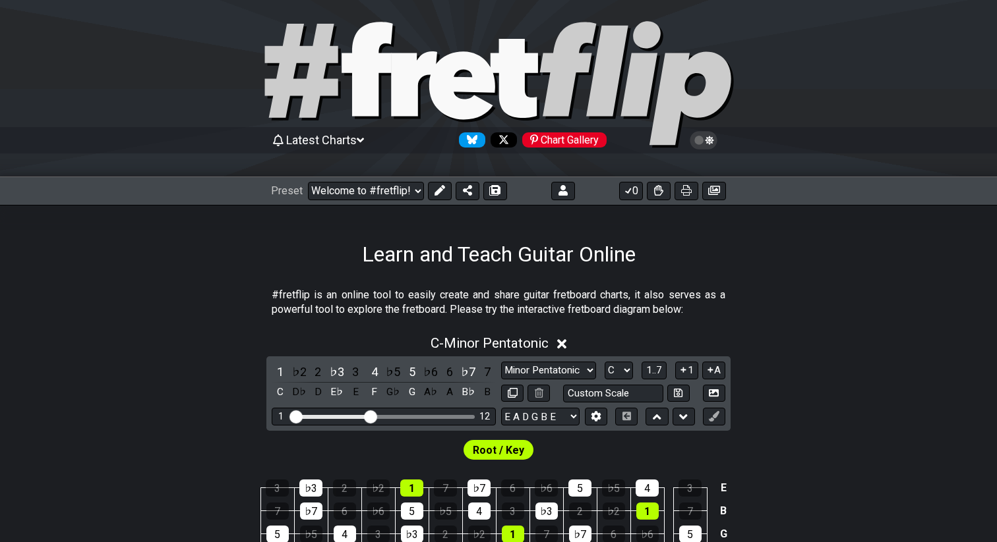
scroll to position [16, 0]
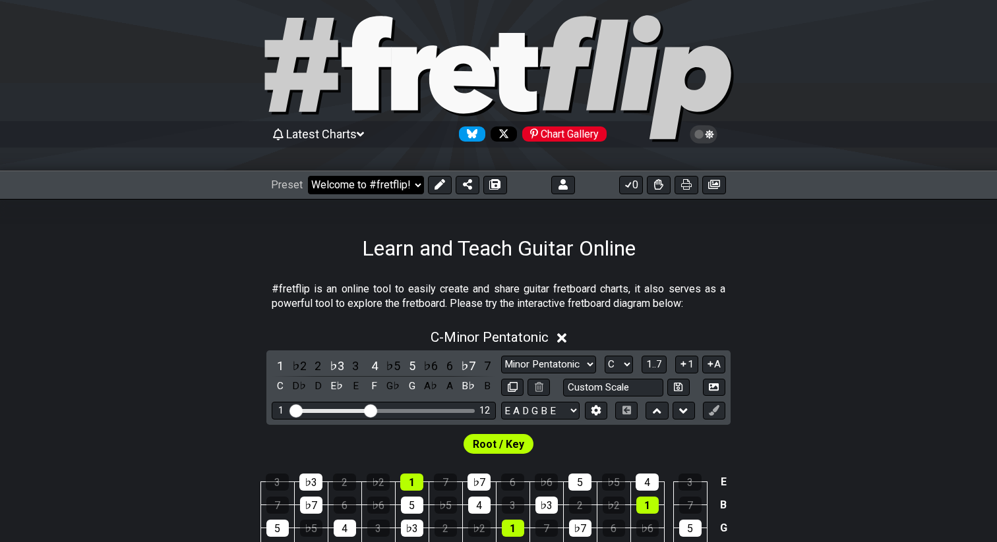
click at [358, 185] on select "Welcome to #fretflip! Initial Preset Custom Preset 2 string patterns to connect…" at bounding box center [366, 185] width 116 height 18
click at [308, 176] on select "Welcome to #fretflip! Initial Preset Custom Preset 2 string patterns to connect…" at bounding box center [366, 185] width 116 height 18
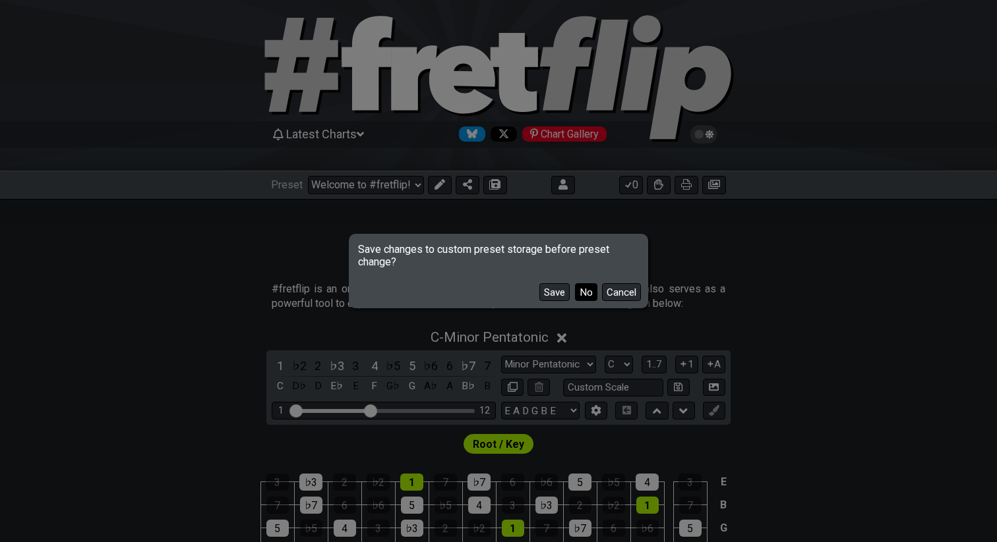
click at [588, 293] on button "No" at bounding box center [586, 292] width 22 height 18
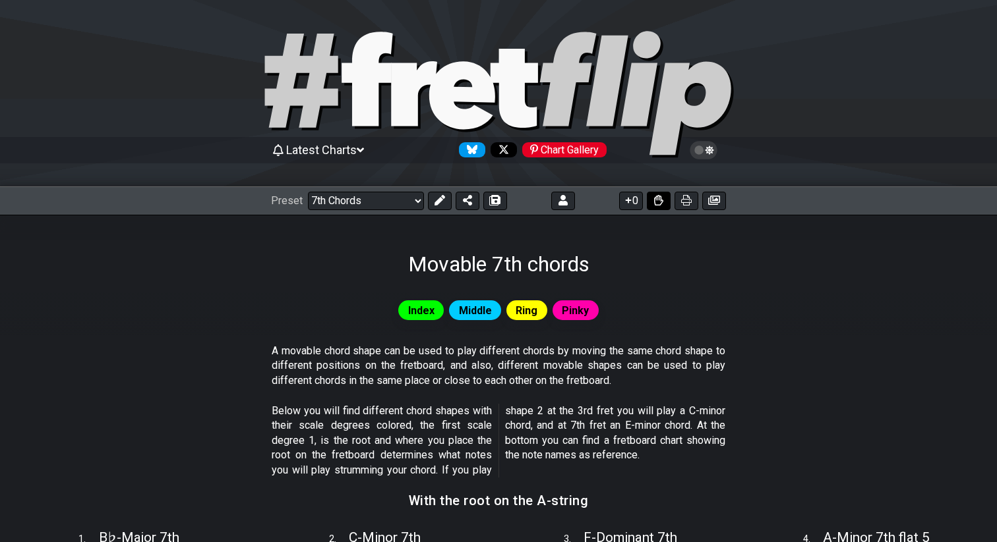
click at [654, 203] on icon at bounding box center [658, 200] width 9 height 11
click at [658, 204] on icon at bounding box center [658, 200] width 9 height 11
click at [359, 199] on select "Welcome to #fretflip! Initial Preset Custom Preset 2 string patterns to connect…" at bounding box center [366, 201] width 116 height 18
click at [355, 89] on icon at bounding box center [366, 79] width 51 height 94
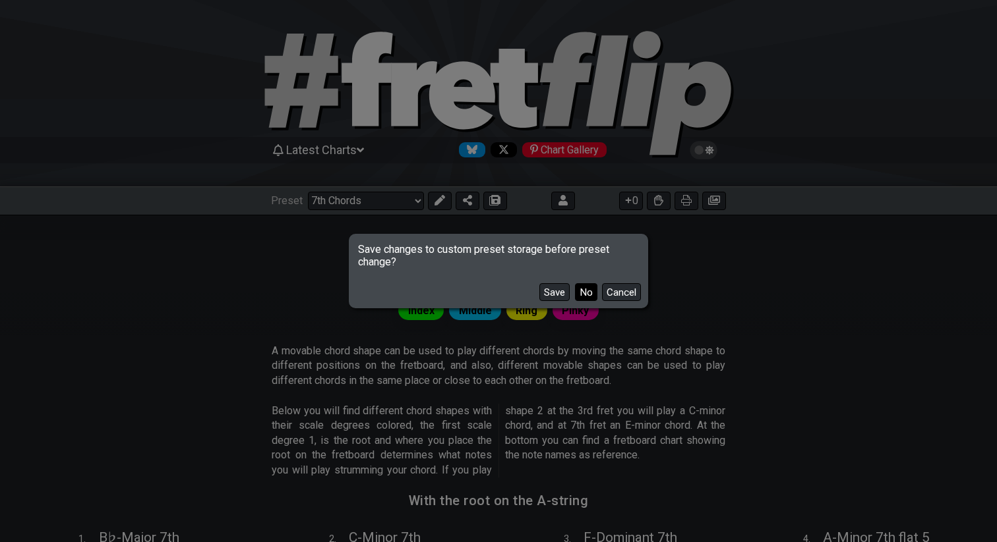
click at [580, 295] on button "No" at bounding box center [586, 292] width 22 height 18
select select "/welcome"
select select "C"
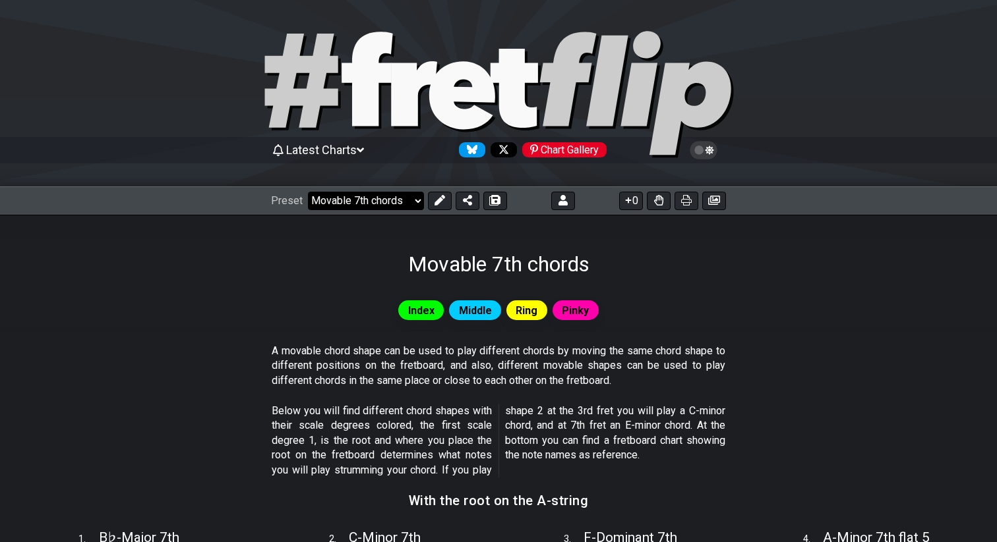
click at [333, 204] on select "Welcome to #fretflip! Movable 7th chords Custom Preset 2 string patterns to con…" at bounding box center [366, 201] width 116 height 18
click at [308, 192] on select "Welcome to #fretflip! Movable 7th chords Custom Preset 2 string patterns to con…" at bounding box center [366, 201] width 116 height 18
select select "/guitar-scales"
select select "C"
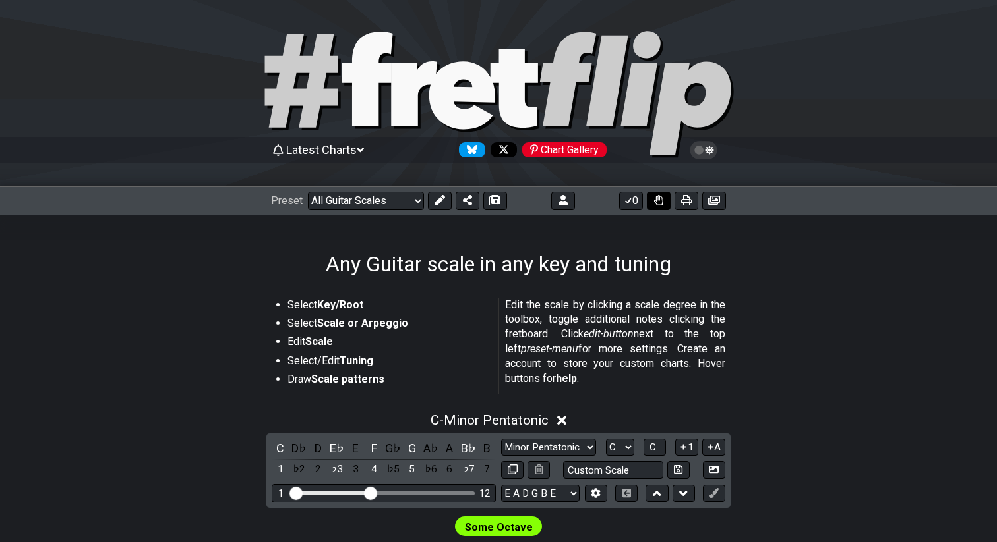
click at [658, 201] on icon at bounding box center [658, 200] width 9 height 11
click at [467, 204] on icon at bounding box center [467, 200] width 9 height 11
select select "/welcome"
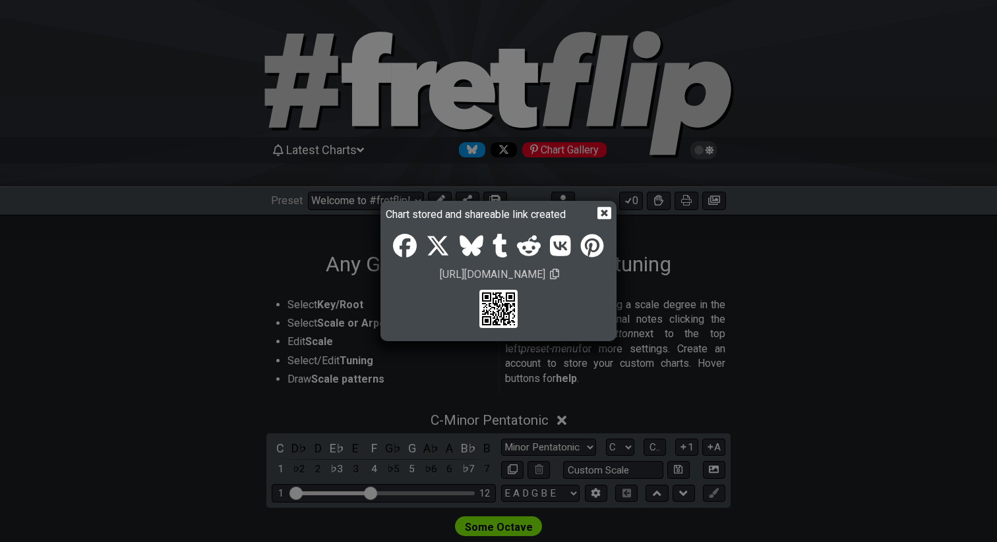
click at [604, 216] on icon at bounding box center [604, 213] width 14 height 13
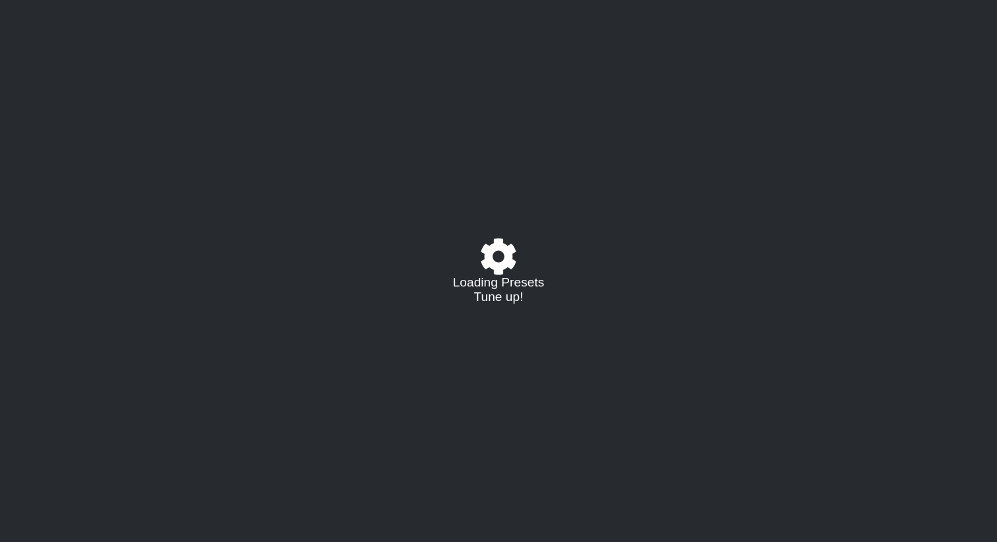
select select "/02BA38KA"
select select "/024WYDMDY"
select select "/02CCLT5J"
select select "C"
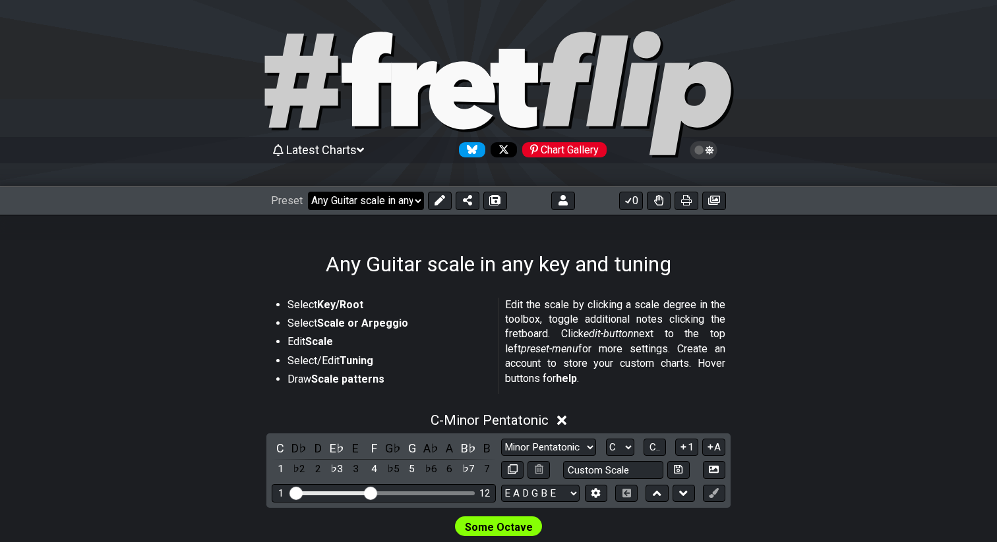
click at [354, 205] on select "Welcome to #fretflip! Any Guitar scale in any key and tuning Custom Preset 2 st…" at bounding box center [366, 201] width 116 height 18
click at [308, 192] on select "Welcome to #fretflip! Any Guitar scale in any key and tuning Custom Preset 2 st…" at bounding box center [366, 201] width 116 height 18
select select "/harmonizing-scales"
